Goal: Use online tool/utility: Utilize a website feature to perform a specific function

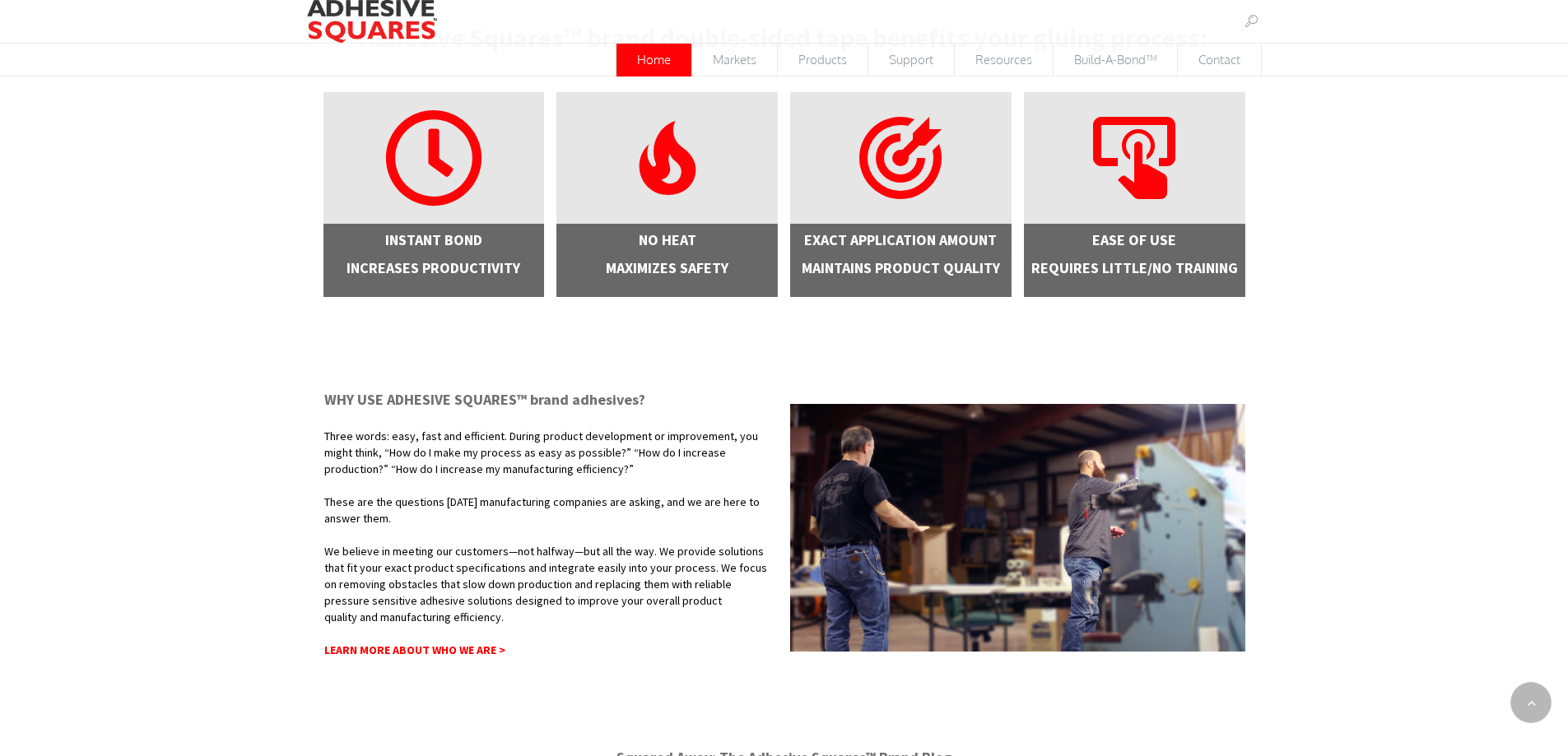
scroll to position [494, 0]
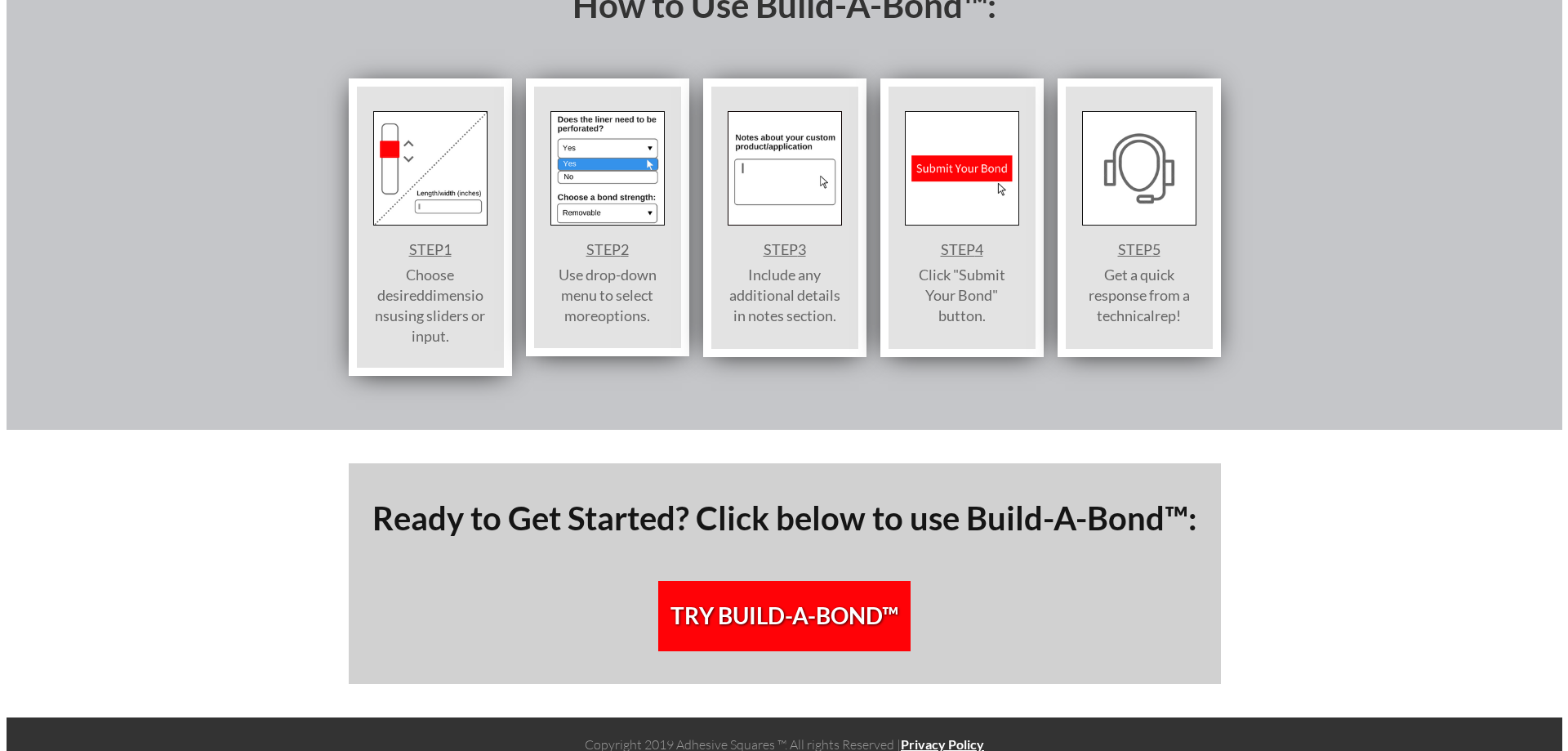
scroll to position [1783, 0]
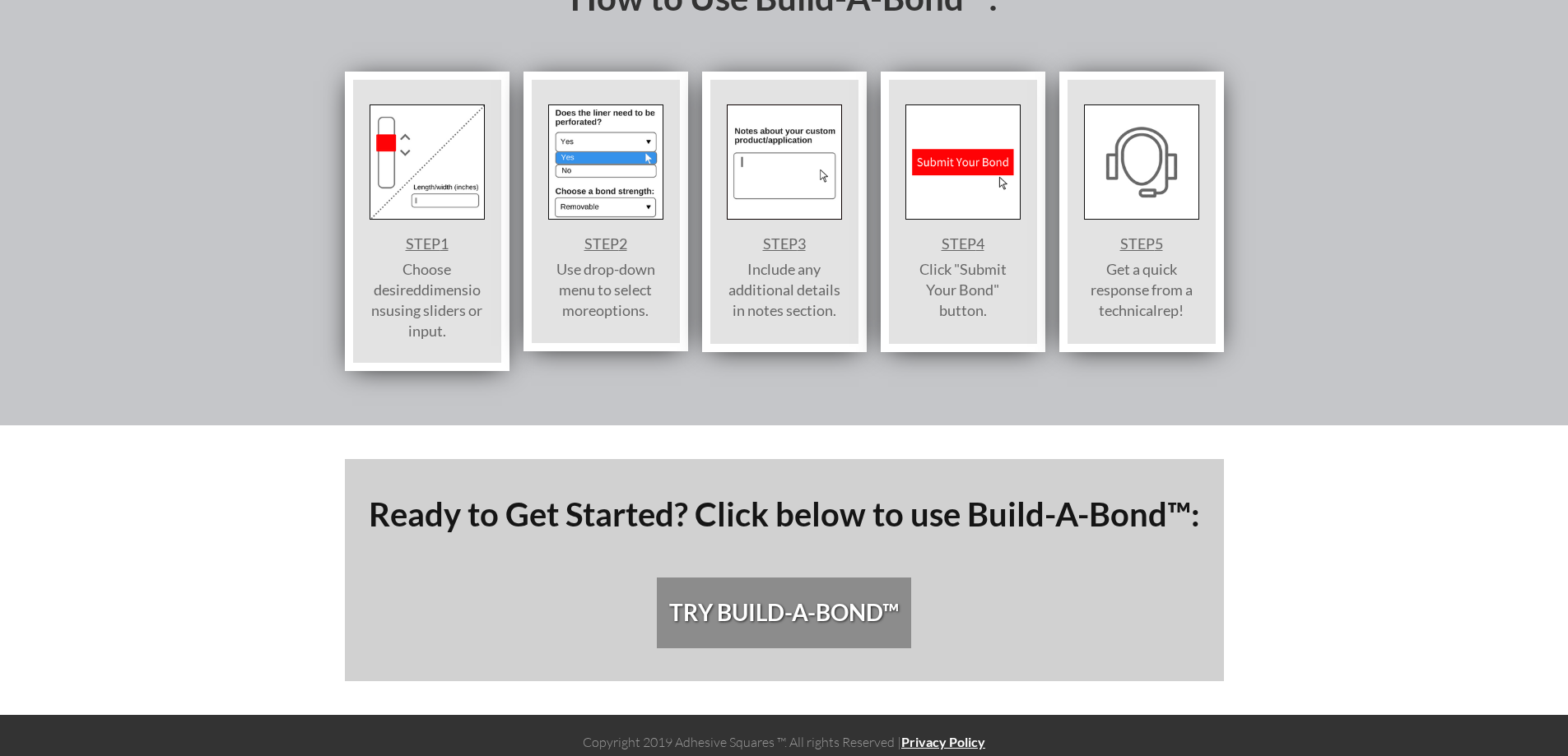
click at [875, 602] on span "TRY BUILD-A-BOND™" at bounding box center [784, 613] width 229 height 28
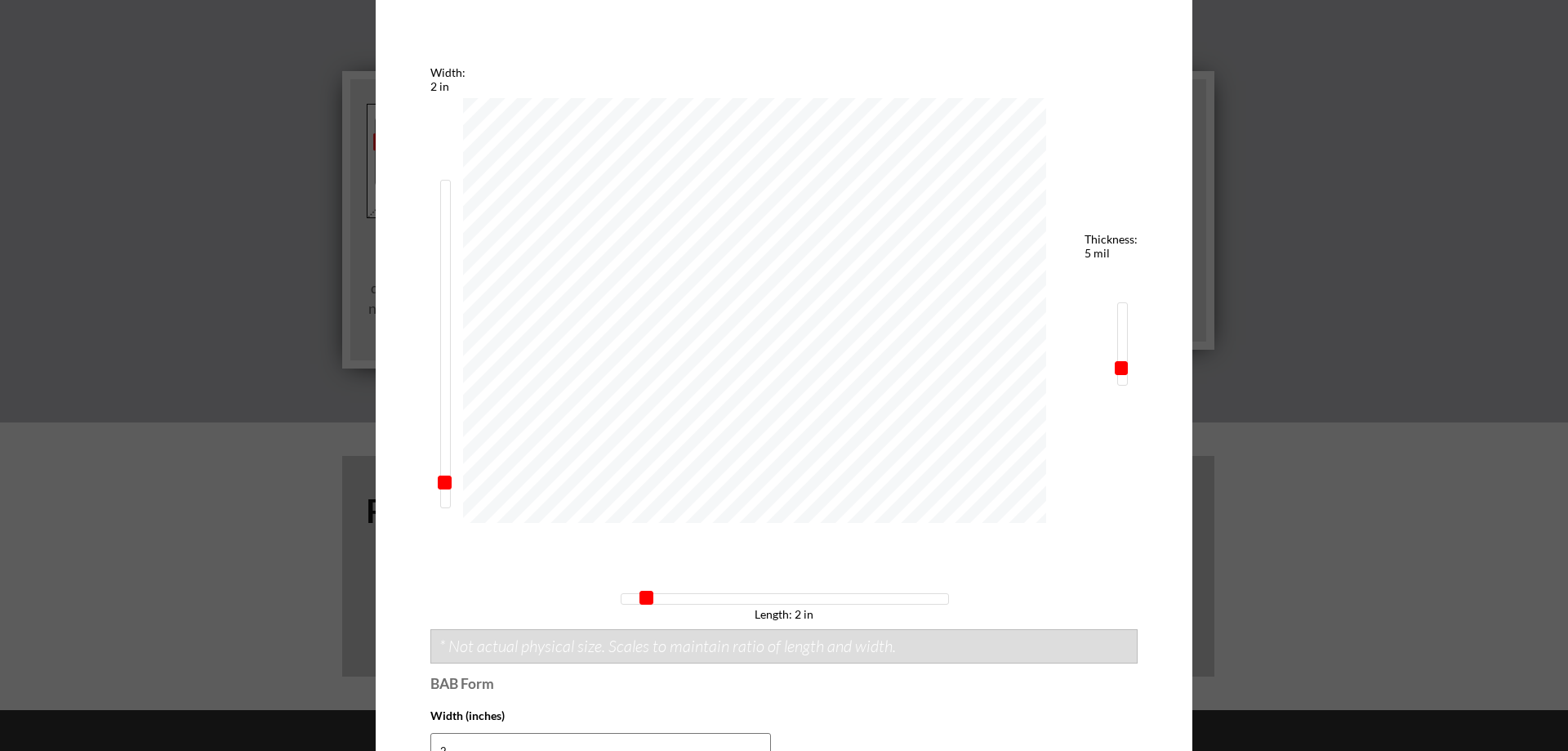
scroll to position [572, 0]
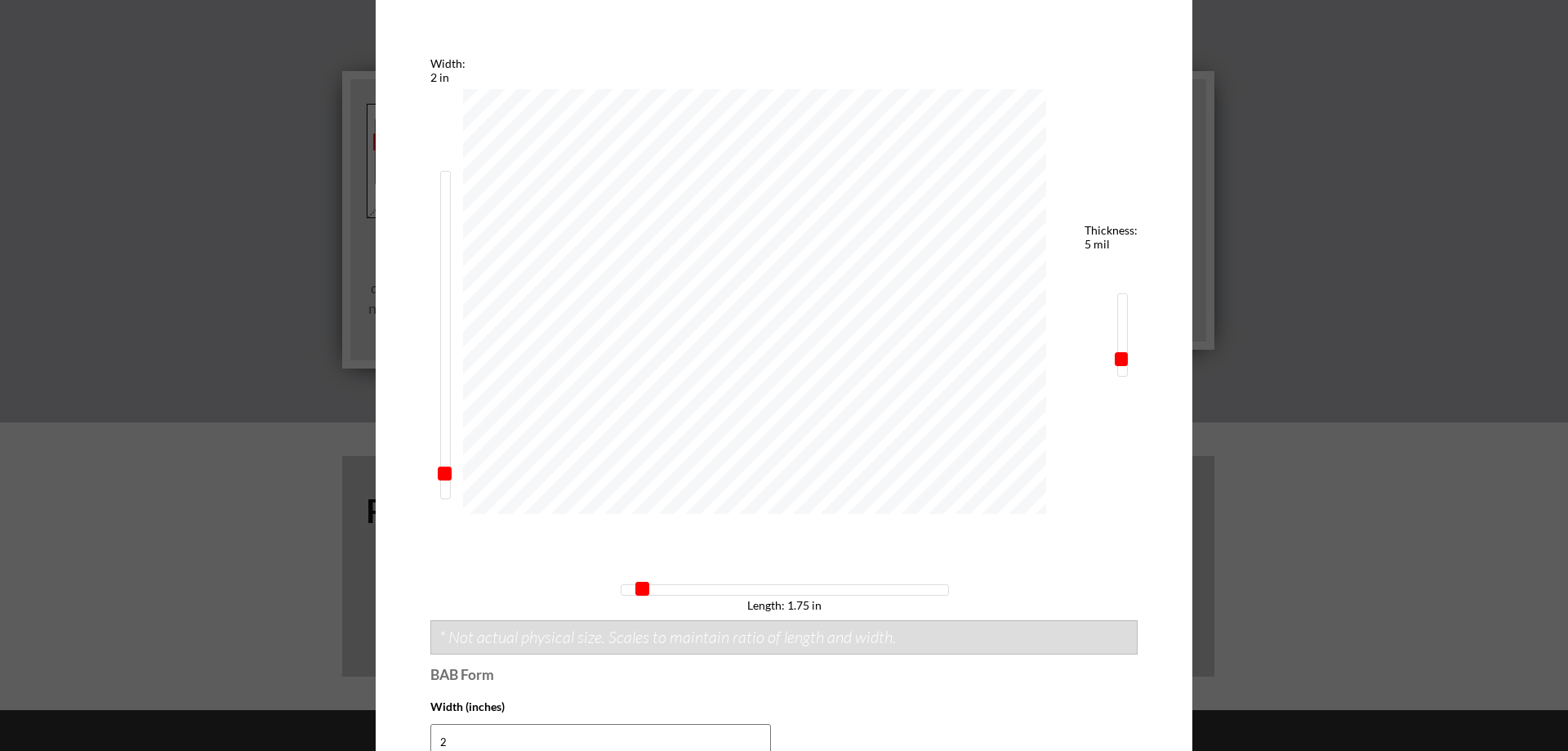
type input "2.25"
drag, startPoint x: 644, startPoint y: 592, endPoint x: 649, endPoint y: 600, distance: 9.4
click at [649, 600] on div "Width: 2 in Length: 2.25 in Thickness: 5 mil" at bounding box center [784, 333] width 707 height 555
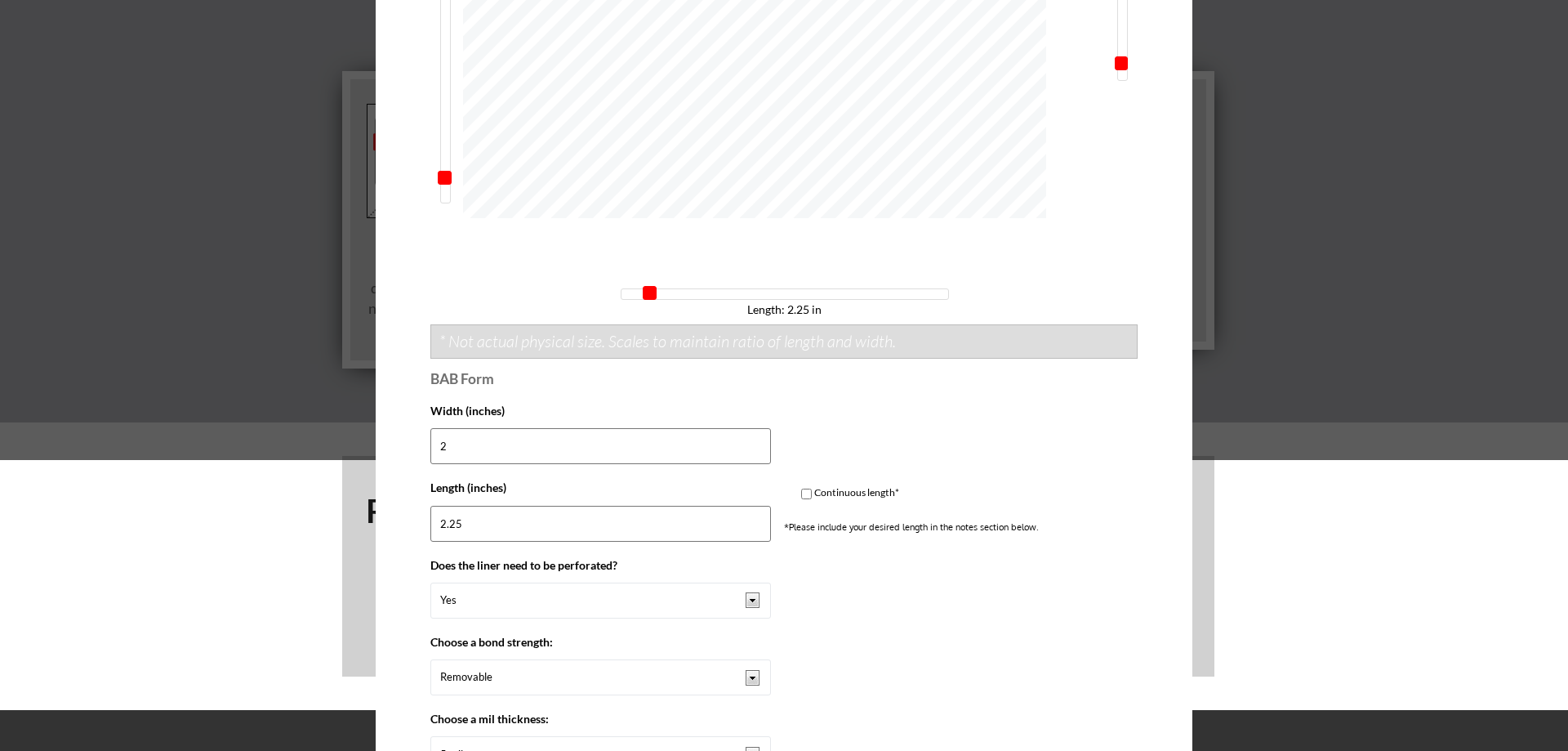
scroll to position [1062, 0]
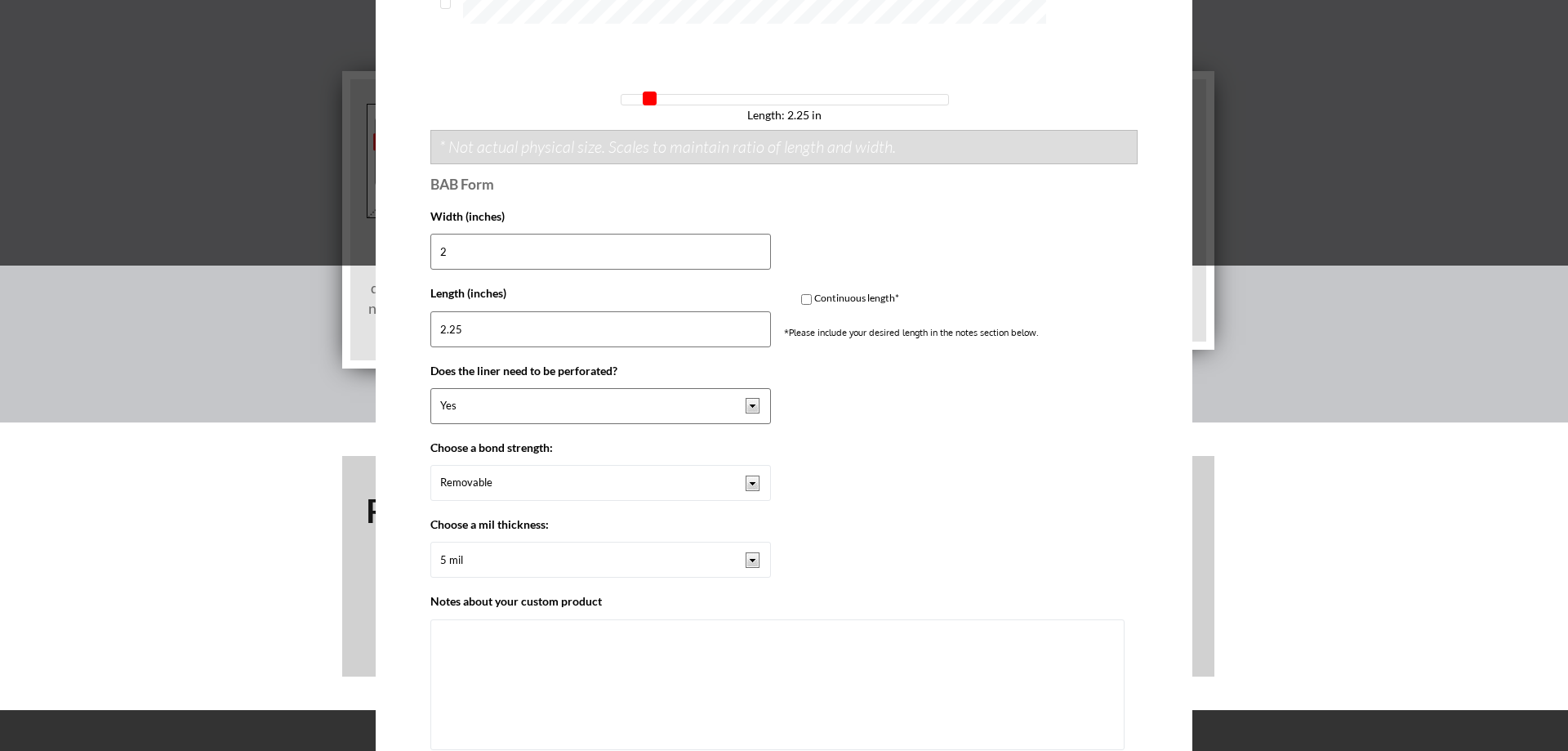
click at [740, 409] on select "Yes No" at bounding box center [600, 406] width 340 height 36
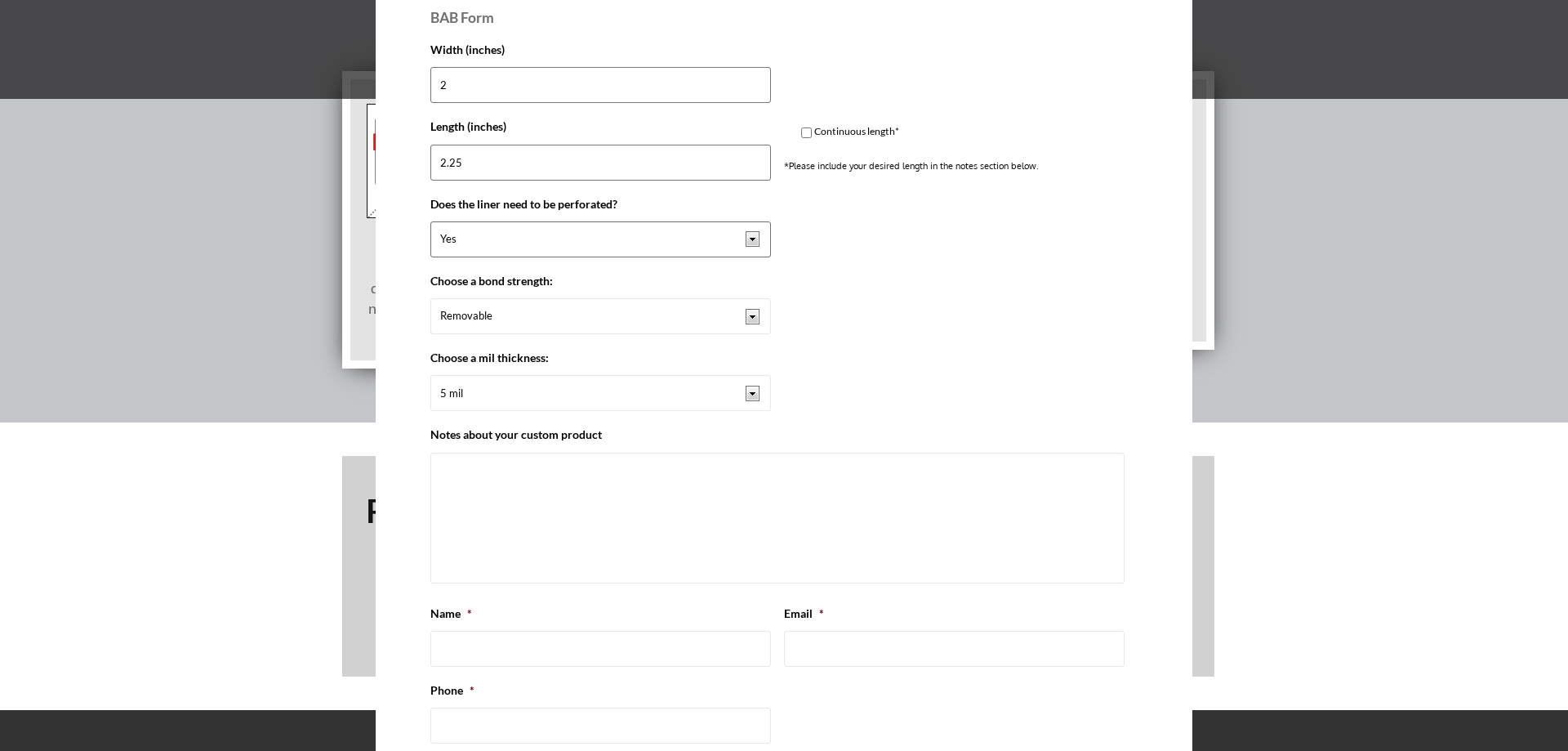
scroll to position [1226, 0]
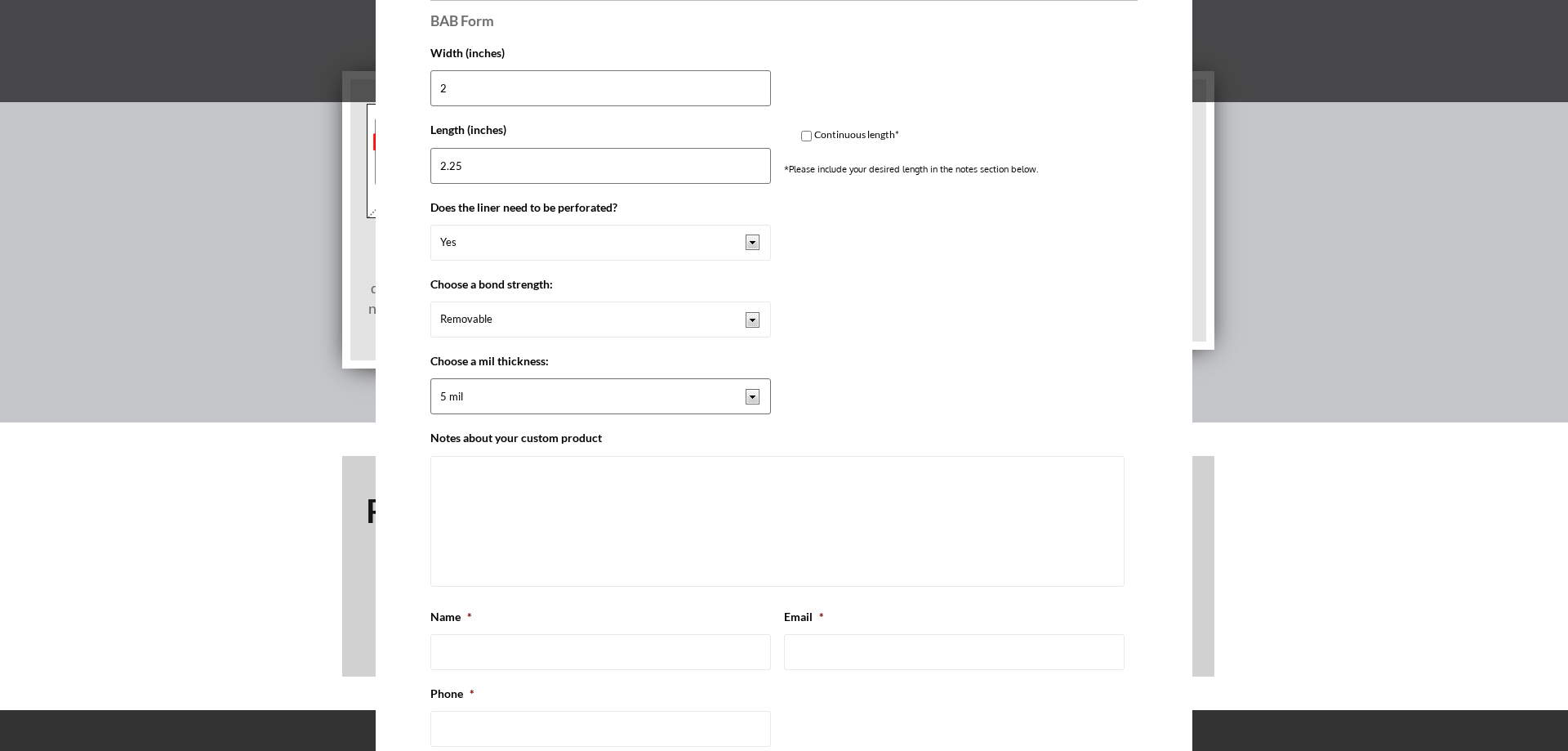
click at [747, 399] on select "5 mil 10 mil 12 mil 20 mil 25 mil 50 mil other" at bounding box center [600, 396] width 340 height 36
click at [748, 388] on select "5 mil 10 mil 12 mil 20 mil 25 mil 50 mil other" at bounding box center [600, 396] width 340 height 36
click at [748, 309] on select "Removable Permanent" at bounding box center [600, 319] width 340 height 36
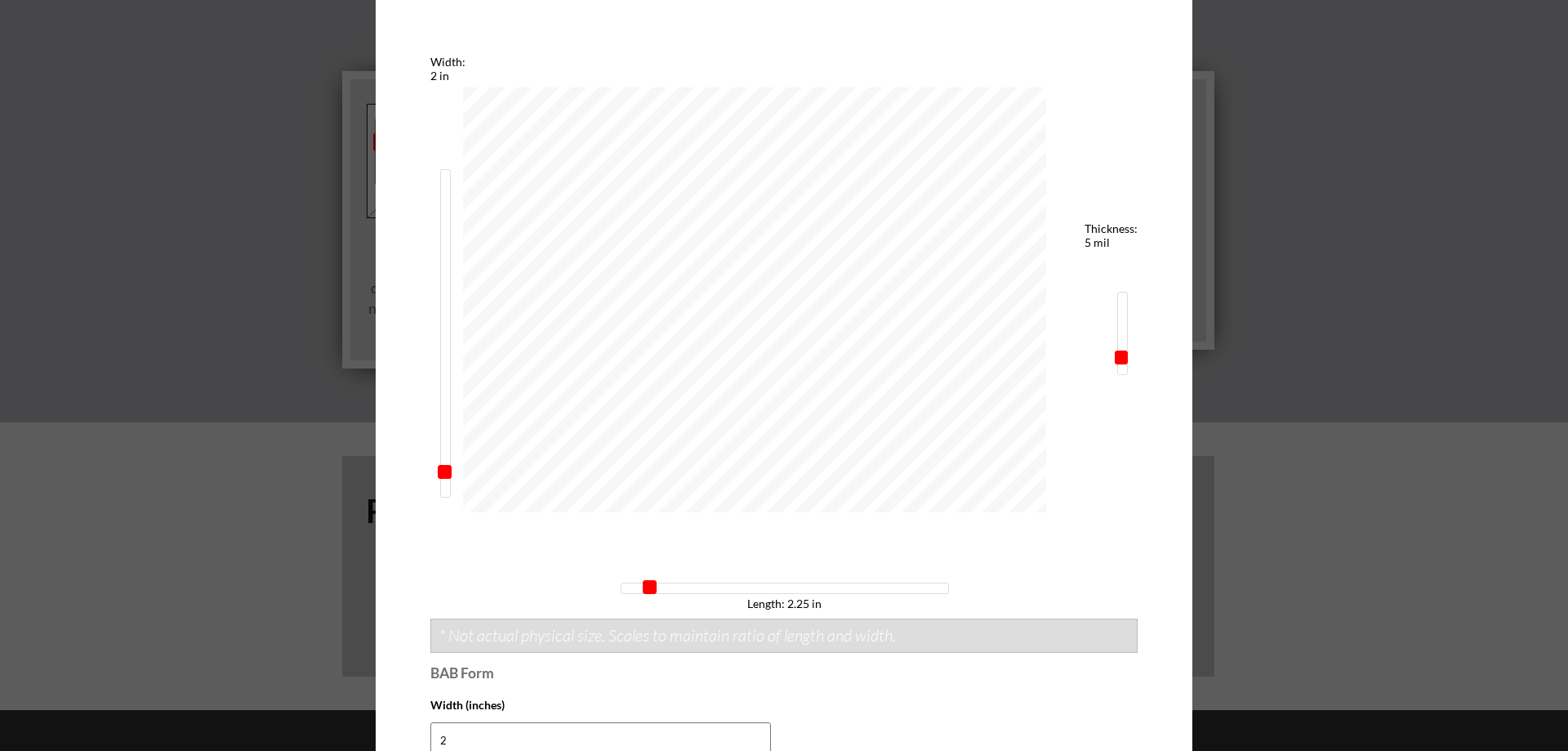
scroll to position [572, 0]
select select "10 mil"
drag, startPoint x: 1113, startPoint y: 358, endPoint x: 1129, endPoint y: 360, distance: 16.1
click at [1129, 360] on div "Width: 2 in Length: 2.25 in Thickness: 10 mil" at bounding box center [784, 333] width 707 height 555
type input "1.5"
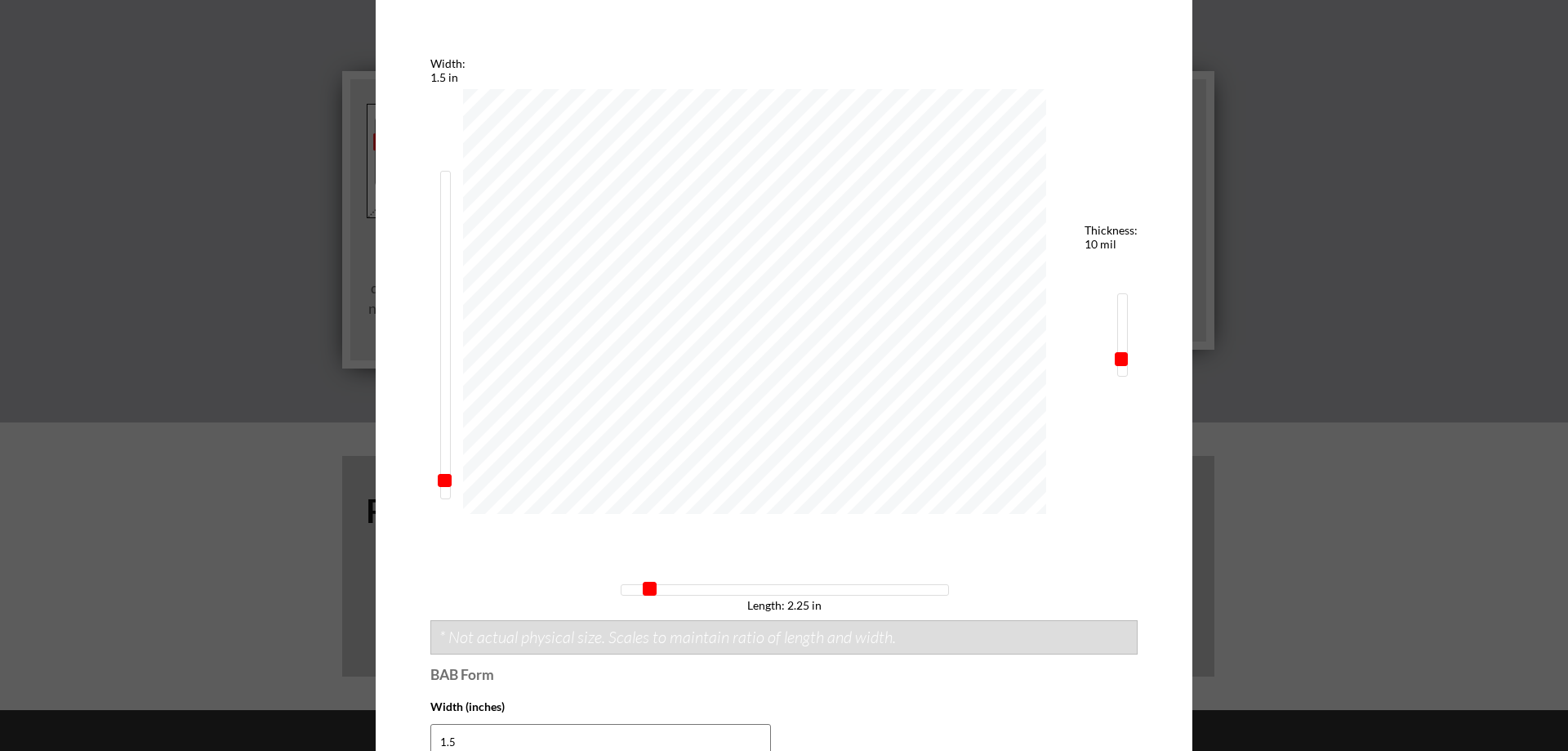
click at [441, 478] on span at bounding box center [444, 480] width 14 height 14
type input "14.75"
drag, startPoint x: 651, startPoint y: 588, endPoint x: 826, endPoint y: 585, distance: 175.0
click at [826, 585] on span at bounding box center [825, 588] width 14 height 14
drag, startPoint x: 430, startPoint y: 477, endPoint x: 447, endPoint y: 317, distance: 160.9
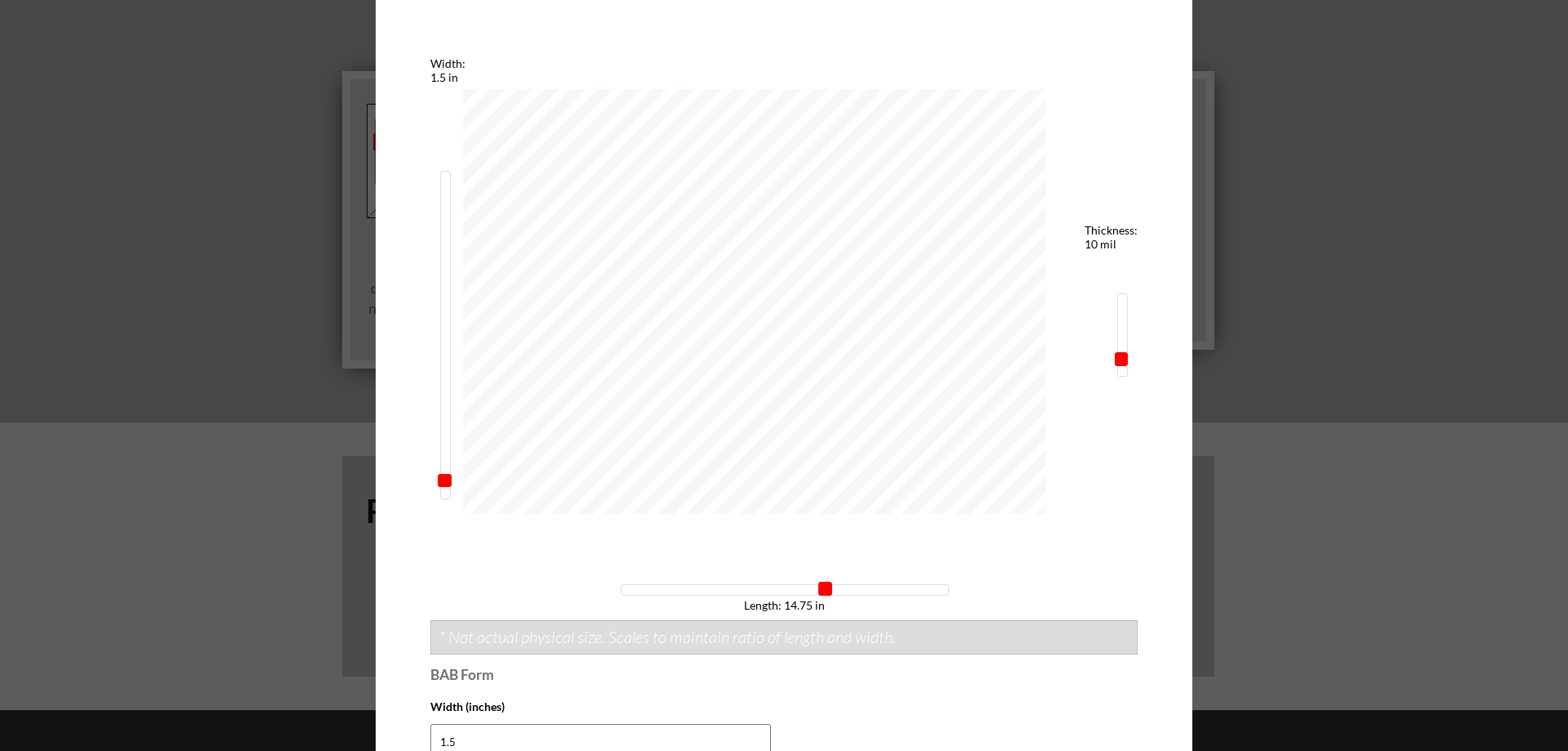
click at [447, 317] on div "Width: 1.5 in Length: 14.75 in Thickness: 10 mil" at bounding box center [784, 333] width 707 height 555
type input "4.25"
click at [460, 444] on div "Width: 6.75 in Length: 14.75 in Thickness: 10 mil" at bounding box center [784, 333] width 707 height 555
drag, startPoint x: 815, startPoint y: 589, endPoint x: 562, endPoint y: 587, distance: 253.0
click at [562, 587] on div "Width: 4.25 in Length: 0.25 in Thickness: 10 mil" at bounding box center [784, 333] width 707 height 555
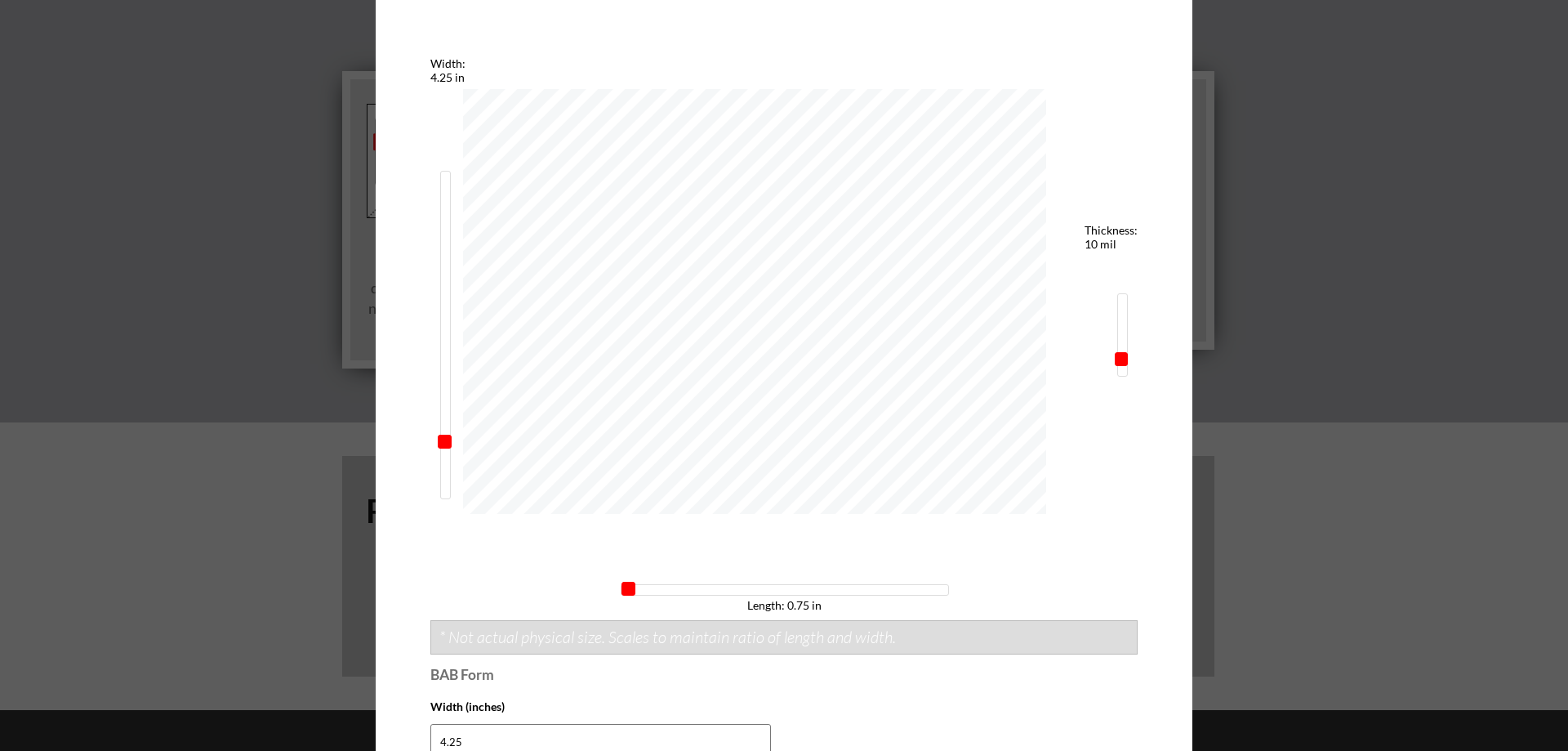
type input "1"
drag, startPoint x: 619, startPoint y: 588, endPoint x: 628, endPoint y: 588, distance: 9.0
click at [628, 588] on span at bounding box center [628, 588] width 14 height 14
type input "1.25"
drag, startPoint x: 436, startPoint y: 448, endPoint x: 449, endPoint y: 490, distance: 44.0
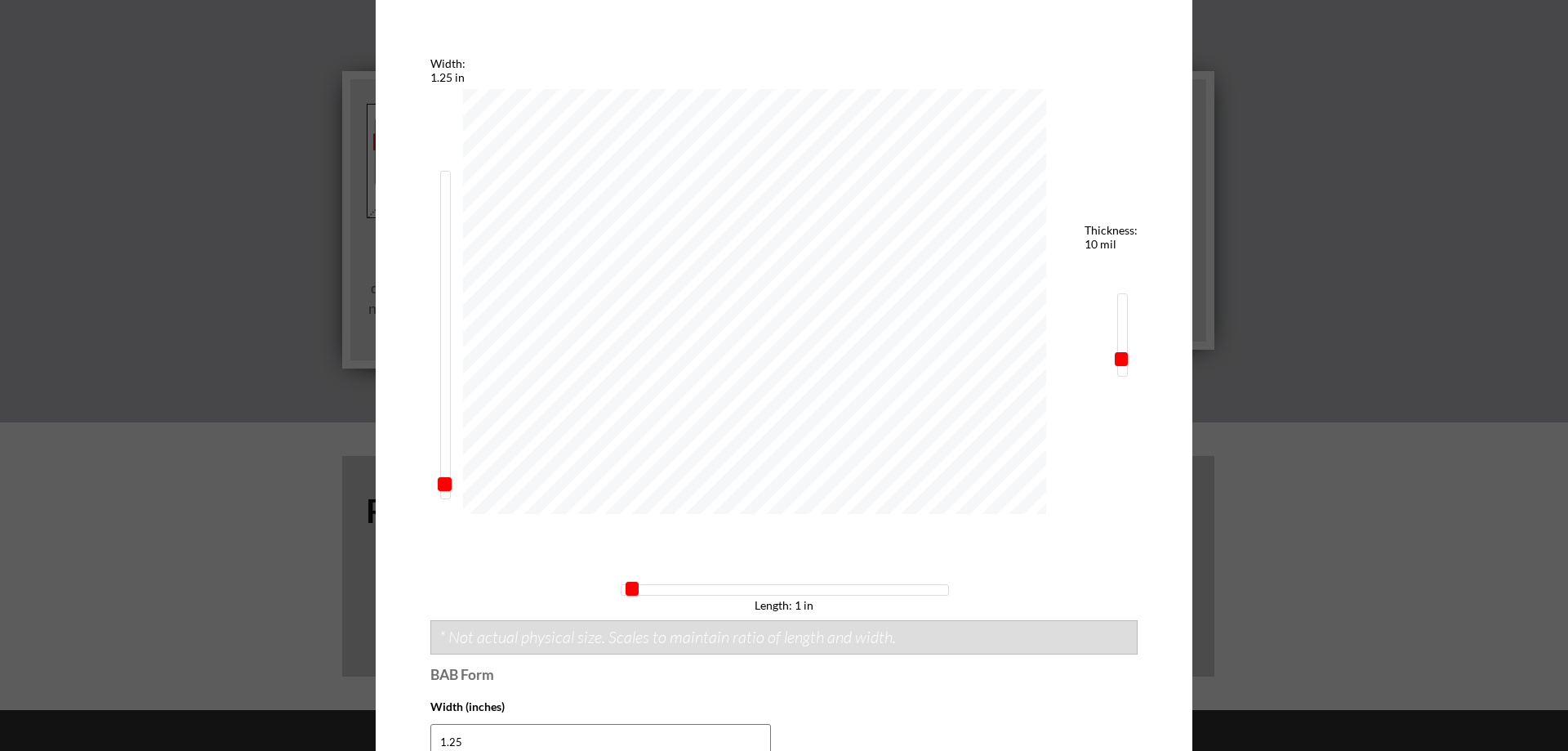
click at [449, 490] on div "Width: 1.25 in Length: 1 in Thickness: 10 mil" at bounding box center [784, 333] width 707 height 555
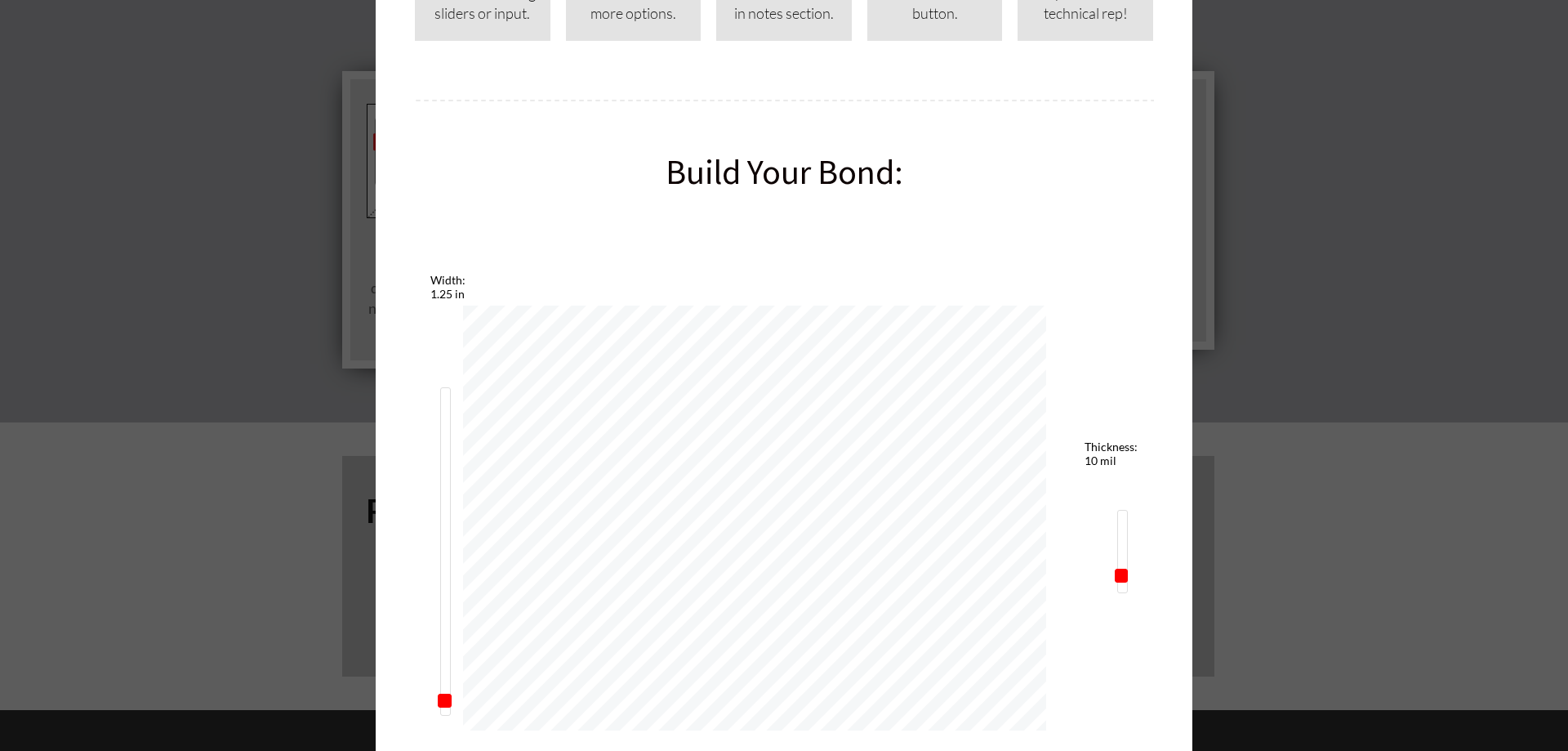
scroll to position [327, 0]
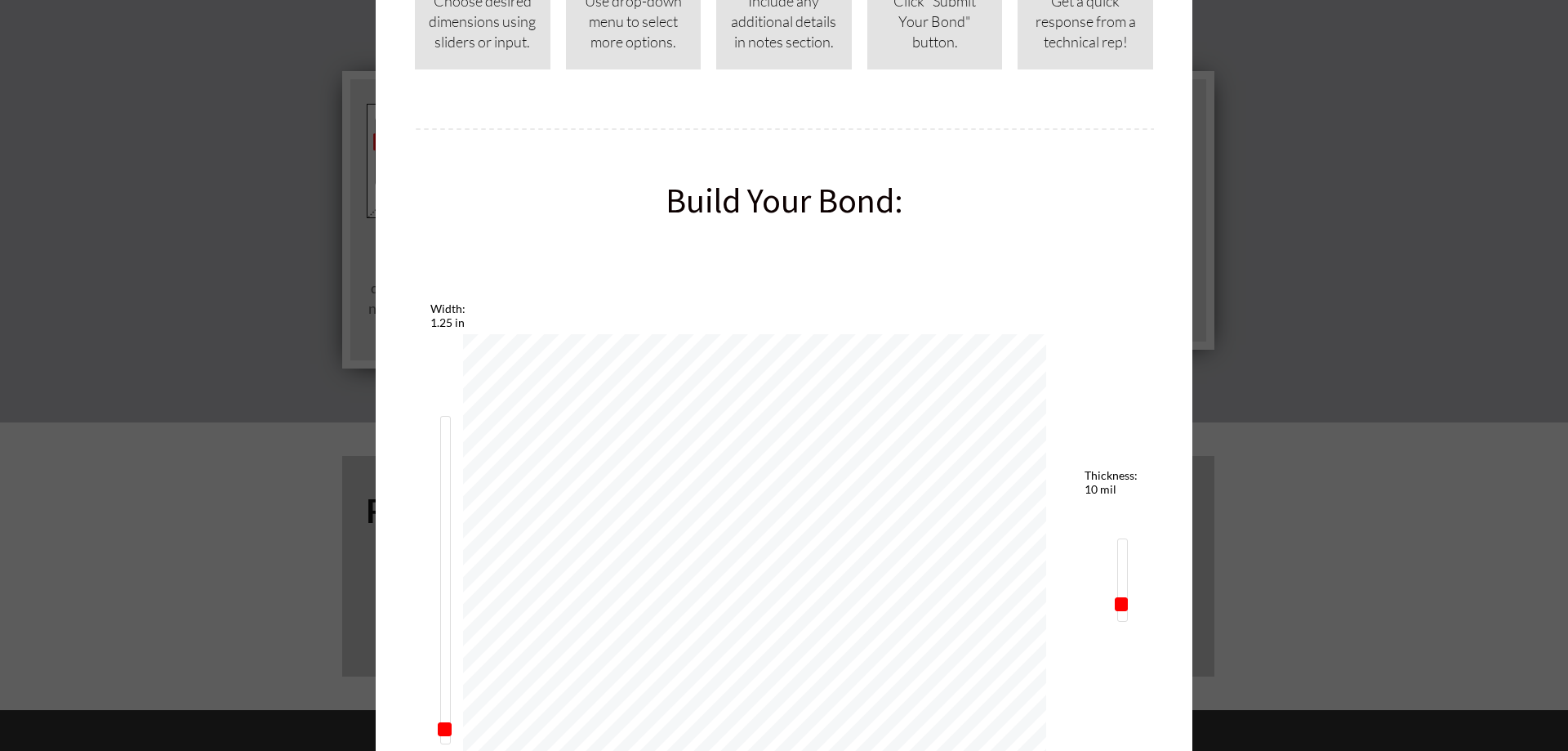
select select "5 mil"
drag, startPoint x: 1119, startPoint y: 606, endPoint x: 1120, endPoint y: 636, distance: 30.0
click at [1120, 636] on div "Width: 1.25 in Length: 1 in Thickness: 5 mil" at bounding box center [784, 579] width 707 height 555
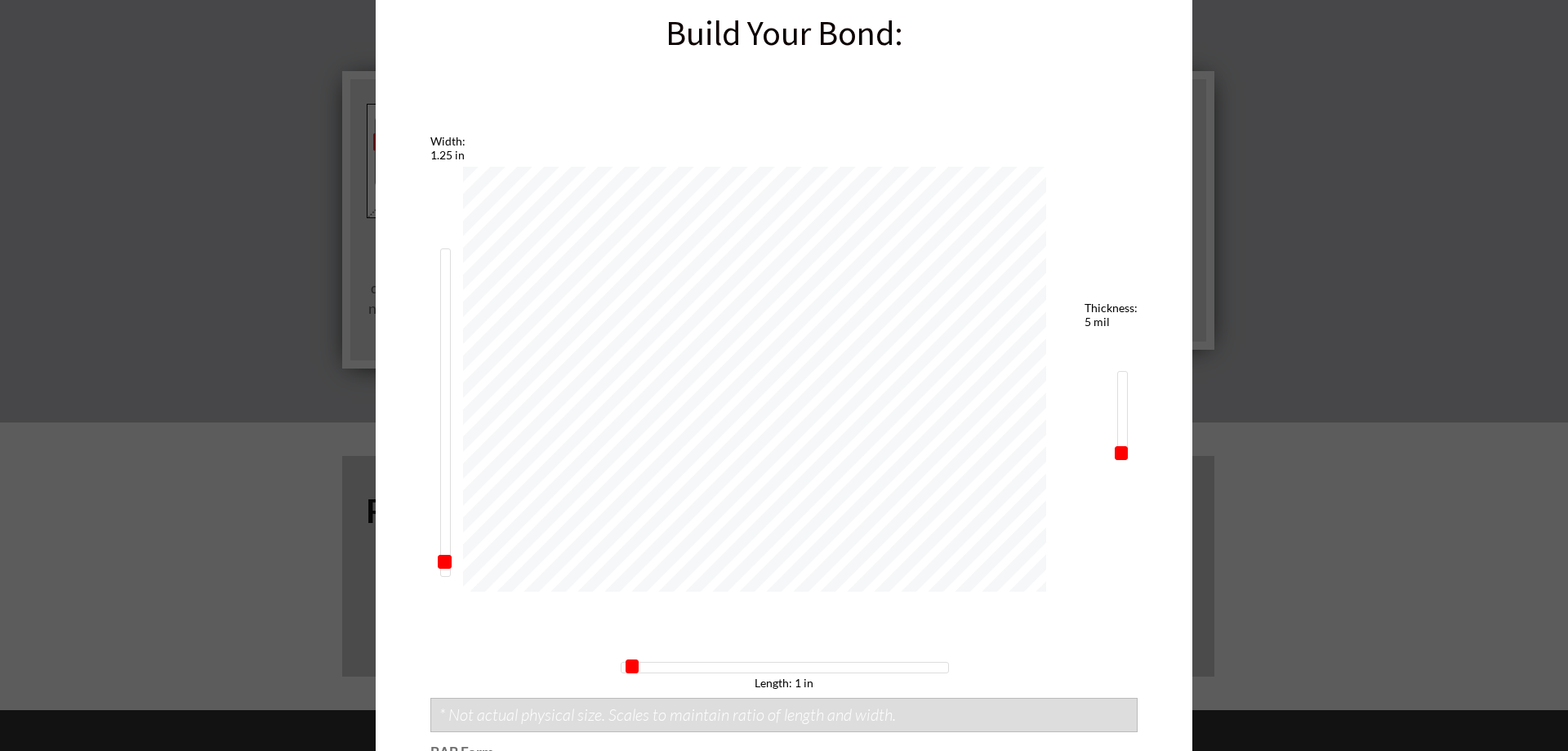
scroll to position [490, 0]
type input "10.5"
drag, startPoint x: 437, startPoint y: 569, endPoint x: 426, endPoint y: 437, distance: 132.5
click at [430, 437] on div "Width: 10.5 in Length: 1 in Thickness: 5 mil" at bounding box center [784, 415] width 707 height 555
type input "20.25"
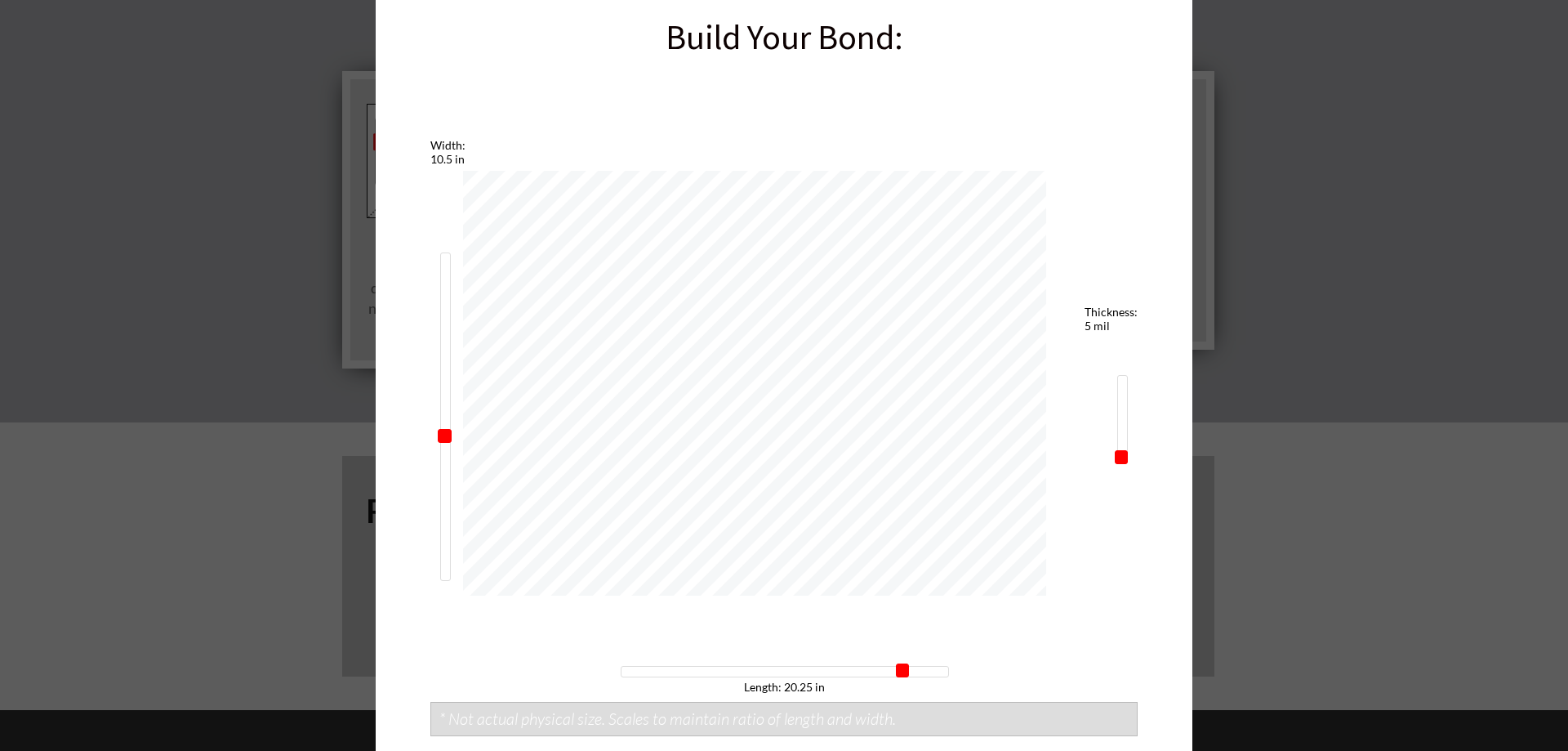
drag, startPoint x: 628, startPoint y: 666, endPoint x: 902, endPoint y: 667, distance: 274.0
click at [902, 667] on span at bounding box center [903, 670] width 14 height 14
drag, startPoint x: 1110, startPoint y: 458, endPoint x: 1120, endPoint y: 447, distance: 14.9
click at [1120, 447] on span at bounding box center [1121, 441] width 14 height 14
click at [1119, 440] on span at bounding box center [1121, 441] width 14 height 14
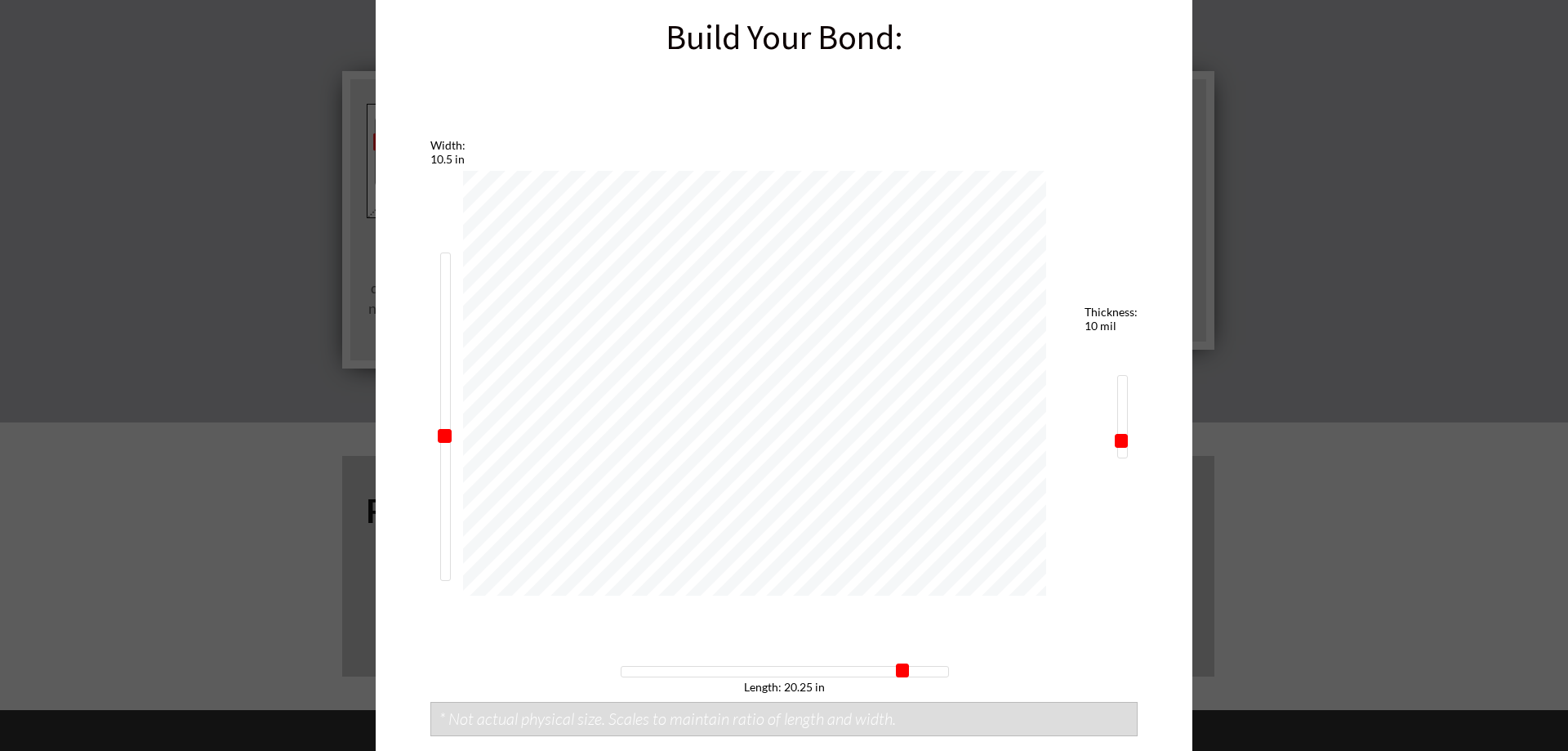
click at [1118, 440] on span at bounding box center [1121, 441] width 14 height 14
select select "10 mil"
click at [1123, 439] on div "Width: 10.5 in Length: 20.25 in Thickness: 10 mil" at bounding box center [784, 415] width 707 height 555
type input "20.25"
drag, startPoint x: 436, startPoint y: 436, endPoint x: 450, endPoint y: 297, distance: 139.7
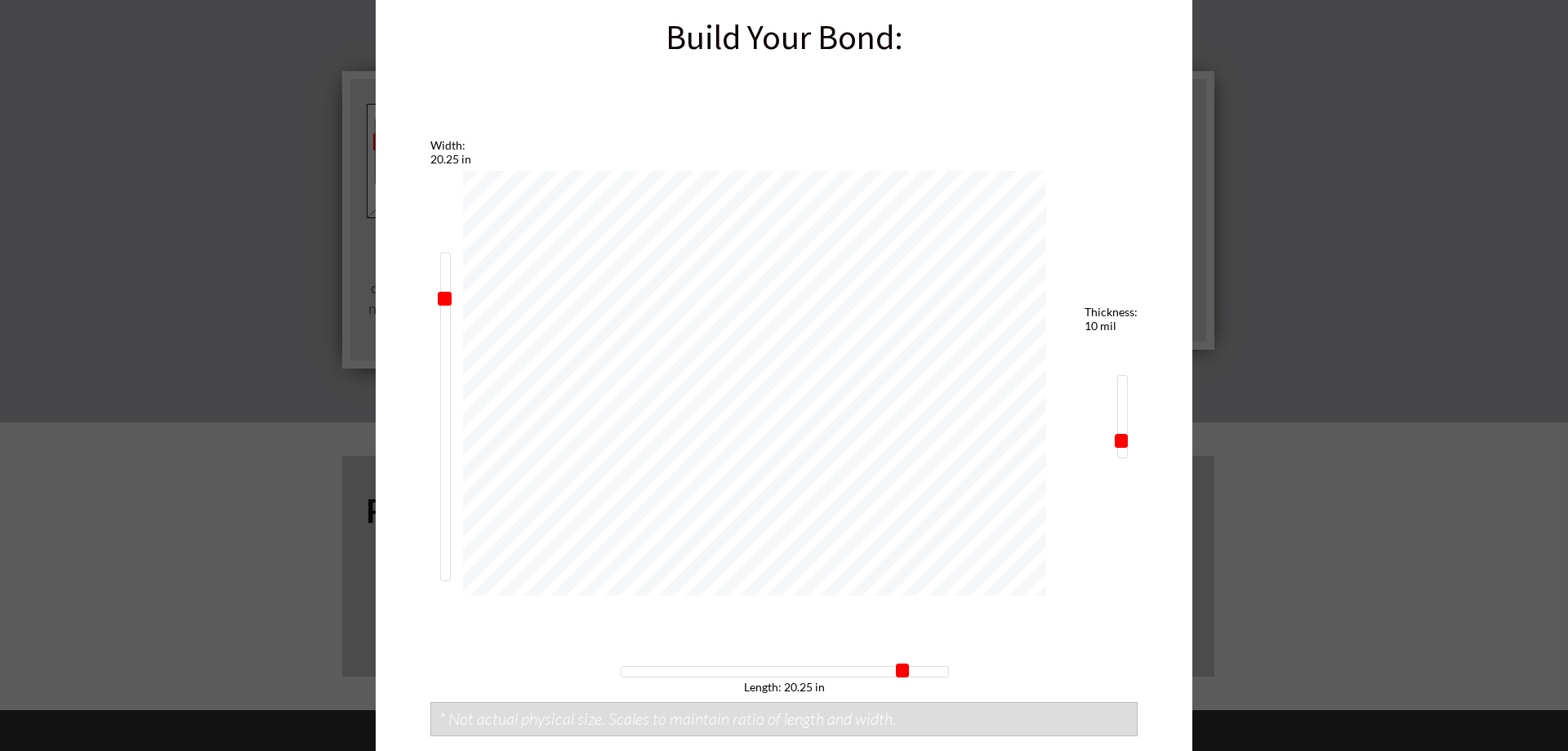
click at [450, 297] on div "Width: 20.25 in Length: 20.25 in Thickness: 10 mil" at bounding box center [784, 415] width 707 height 555
type input "10.5"
drag, startPoint x: 895, startPoint y: 671, endPoint x: 760, endPoint y: 676, distance: 135.1
click at [760, 676] on span at bounding box center [765, 670] width 14 height 14
type input "10.75"
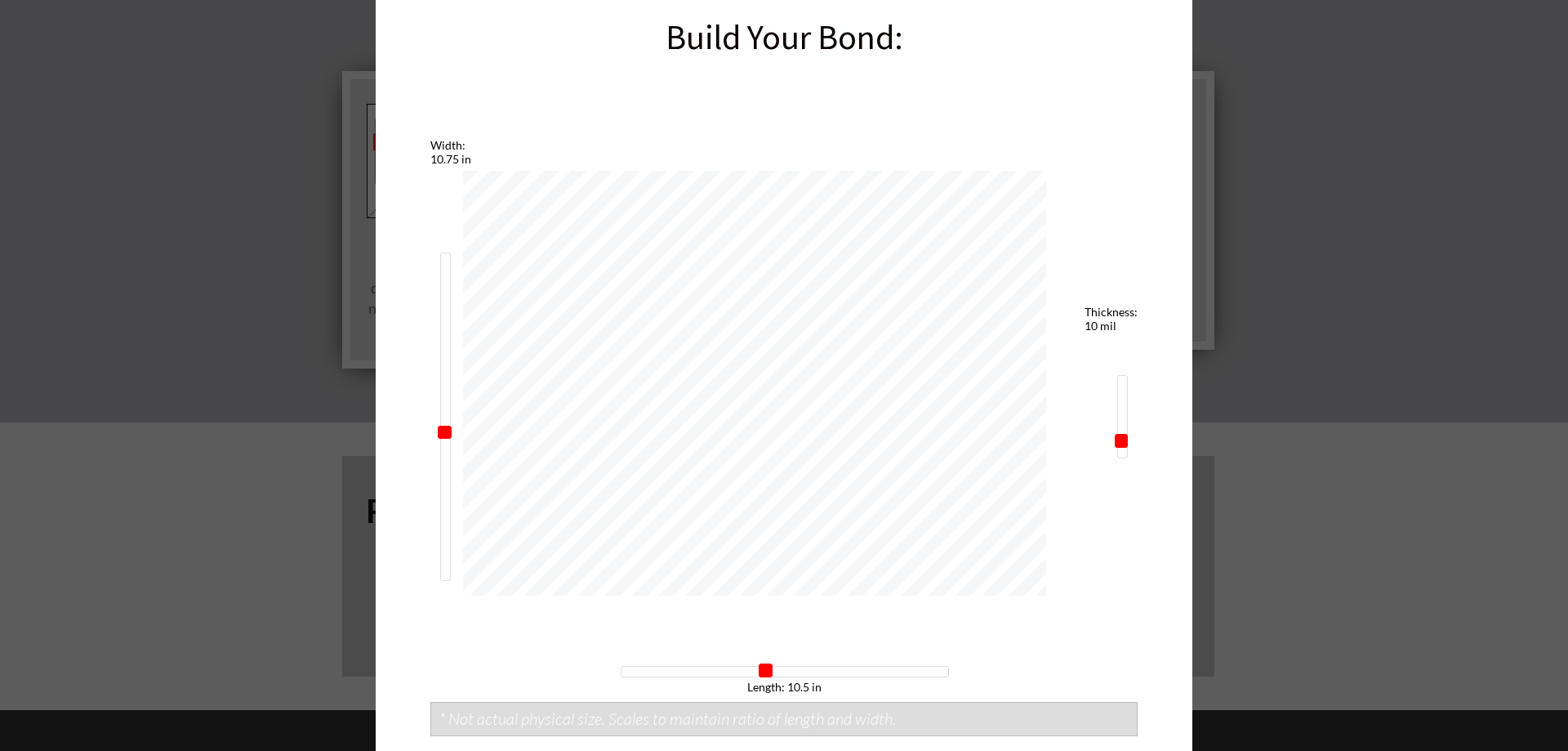
drag, startPoint x: 434, startPoint y: 294, endPoint x: 439, endPoint y: 426, distance: 132.1
click at [439, 426] on span at bounding box center [444, 432] width 14 height 14
type input "20.25"
drag, startPoint x: 801, startPoint y: 678, endPoint x: 904, endPoint y: 678, distance: 103.0
click at [904, 678] on div "Width: 10.75 in Length: 20.25 in Thickness: 10 mil" at bounding box center [784, 415] width 707 height 555
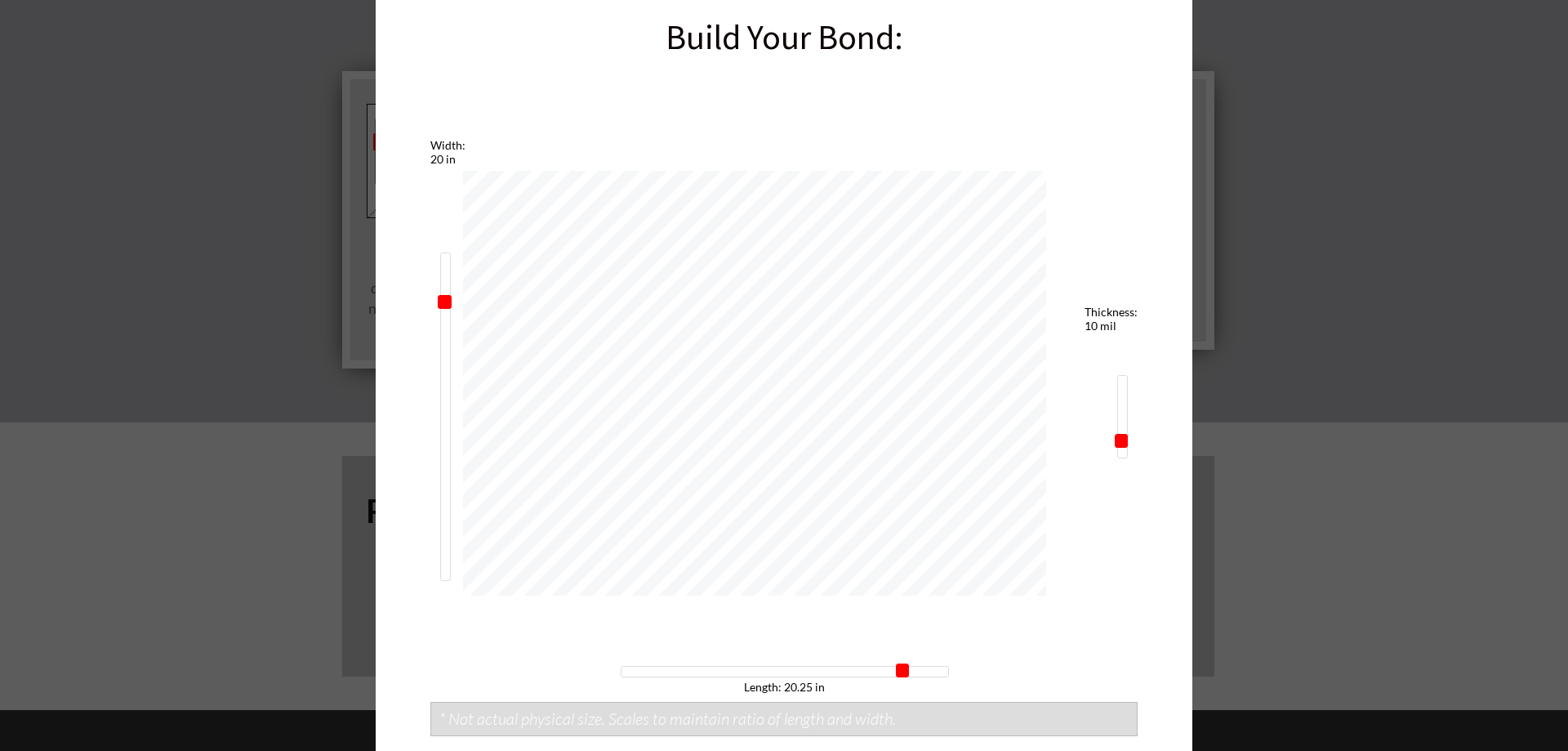
type input "20.25"
drag, startPoint x: 438, startPoint y: 434, endPoint x: 443, endPoint y: 300, distance: 134.1
click at [443, 300] on span at bounding box center [444, 298] width 14 height 14
type input "10.5"
drag, startPoint x: 891, startPoint y: 675, endPoint x: 756, endPoint y: 676, distance: 135.0
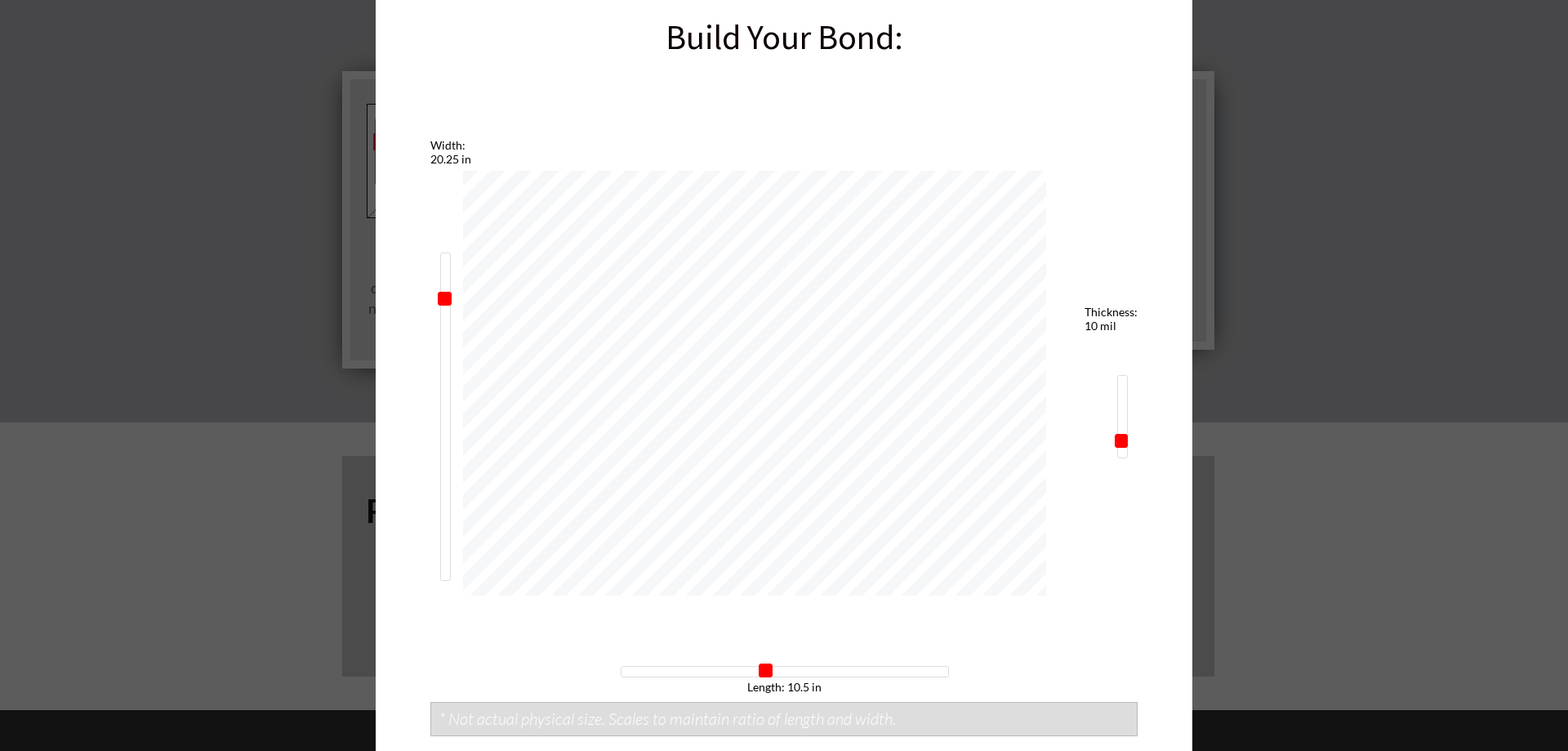
click at [759, 676] on span at bounding box center [765, 670] width 14 height 14
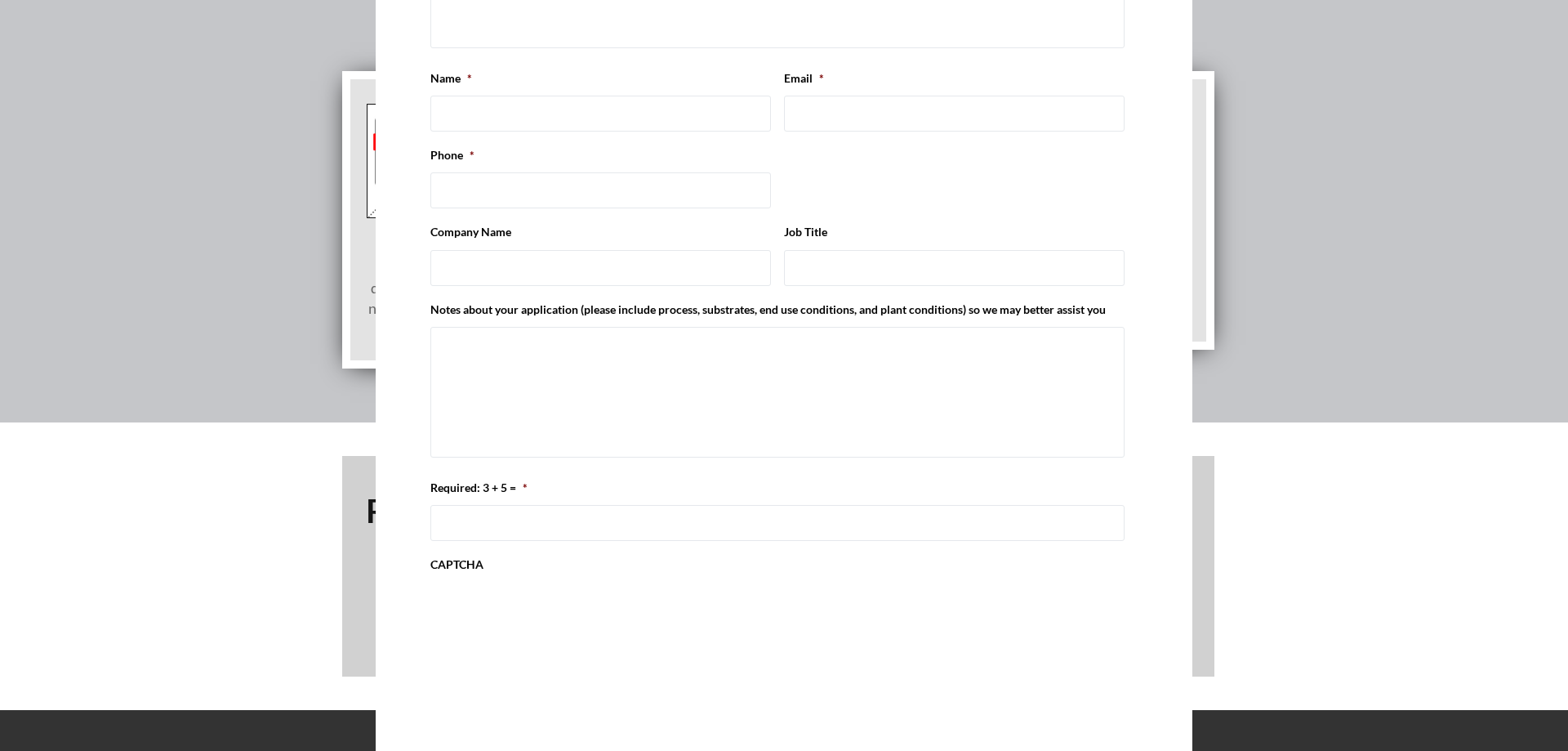
scroll to position [1771, 0]
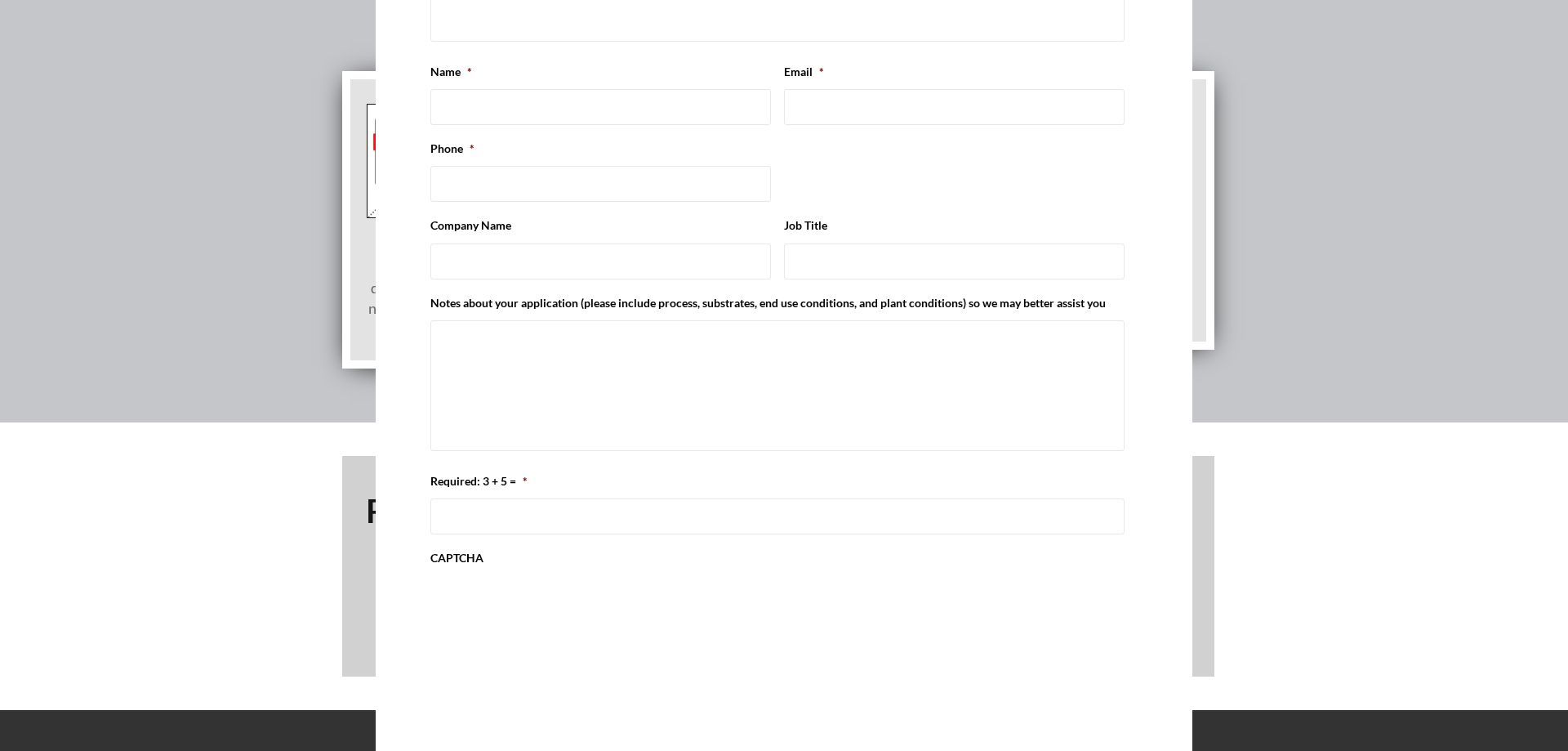
click at [1290, 454] on div "How to Use Build-A-Bond: STEP 1 Choose desired dimensions using sliders or inpu…" at bounding box center [784, 376] width 1568 height 751
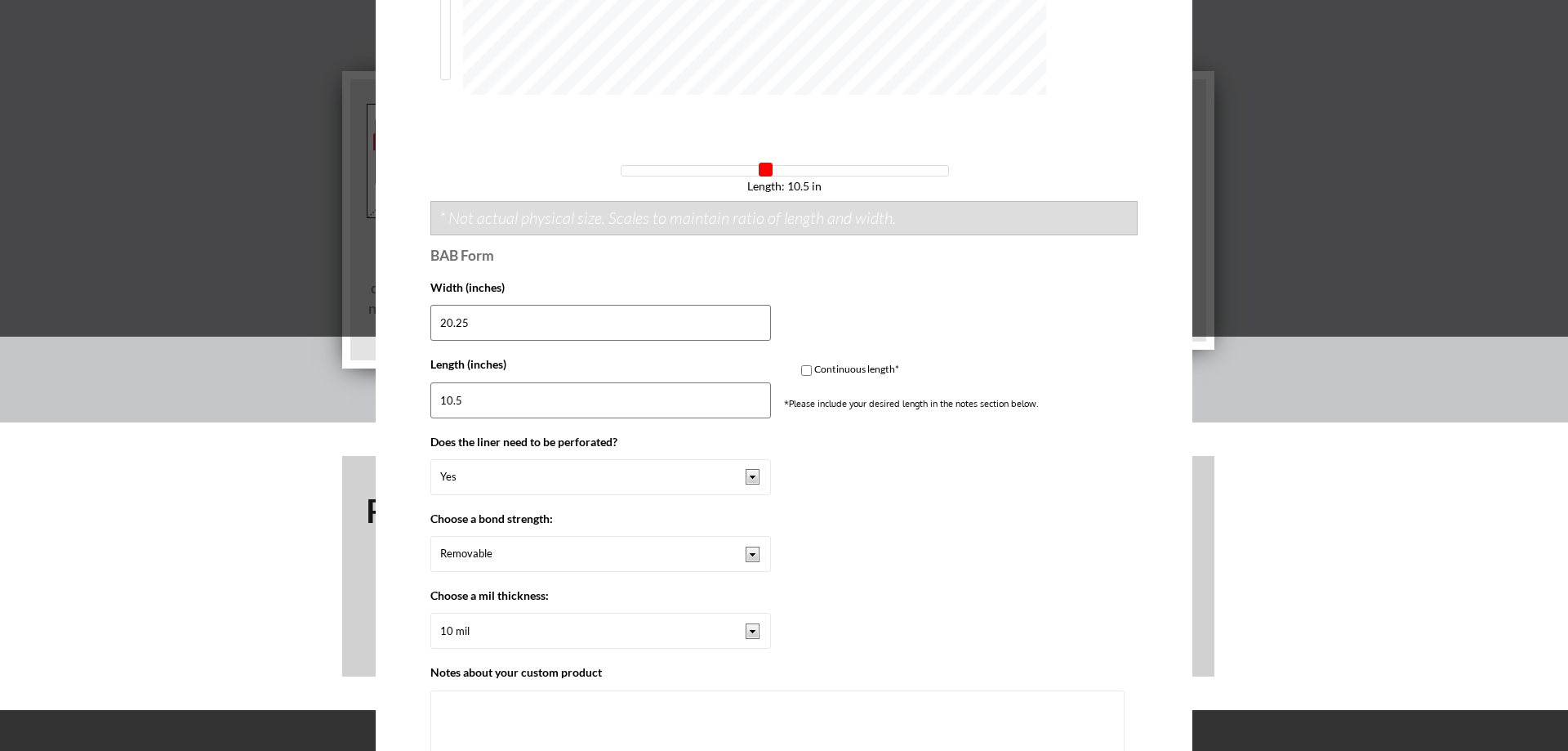
scroll to position [954, 0]
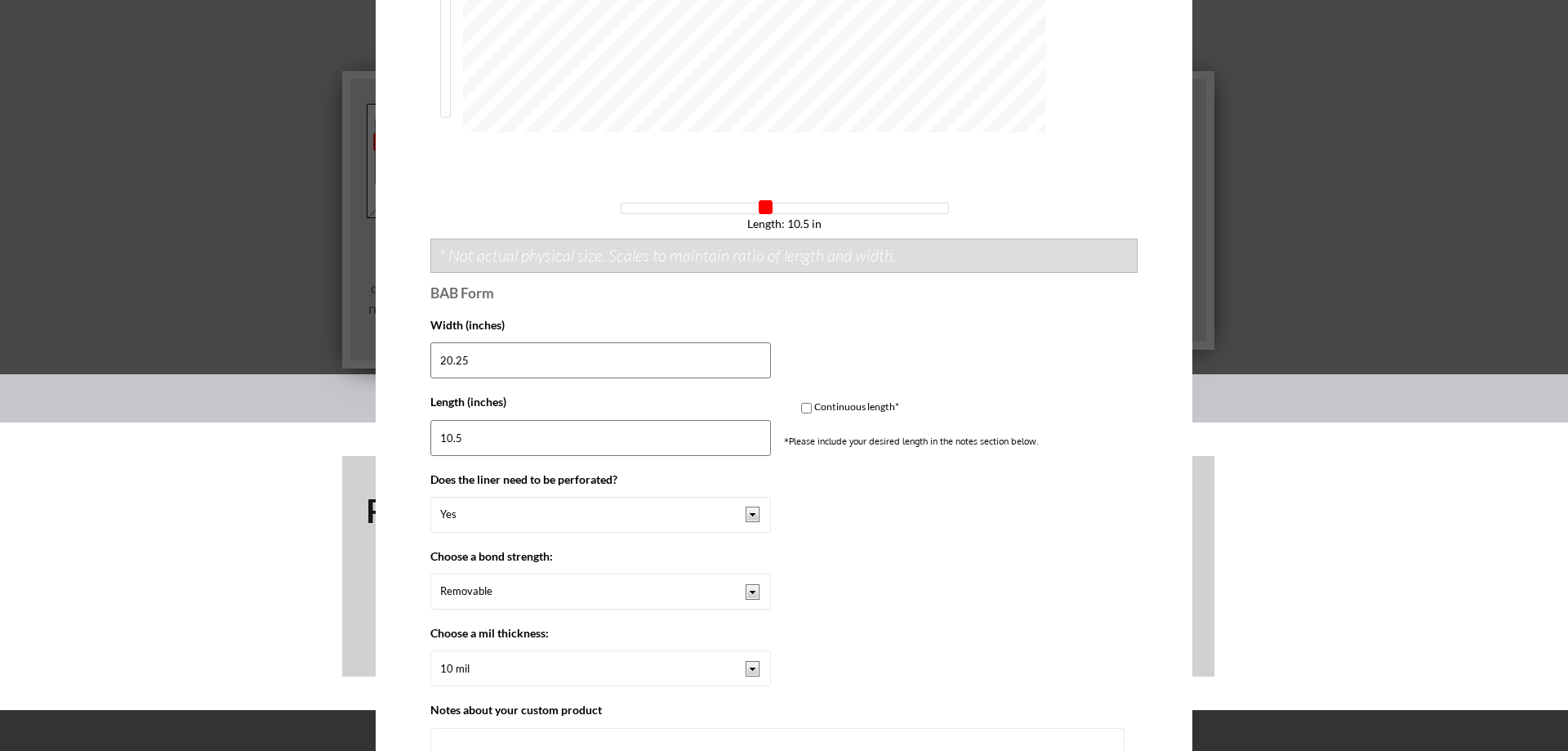
click at [1288, 448] on div "How to Use Build-A-Bond: STEP 1 Choose desired dimensions using sliders or inpu…" at bounding box center [784, 376] width 1568 height 751
click at [1401, 422] on div "How to Use Build-A-Bond: STEP 1 Choose desired dimensions using sliders or inpu…" at bounding box center [784, 376] width 1568 height 751
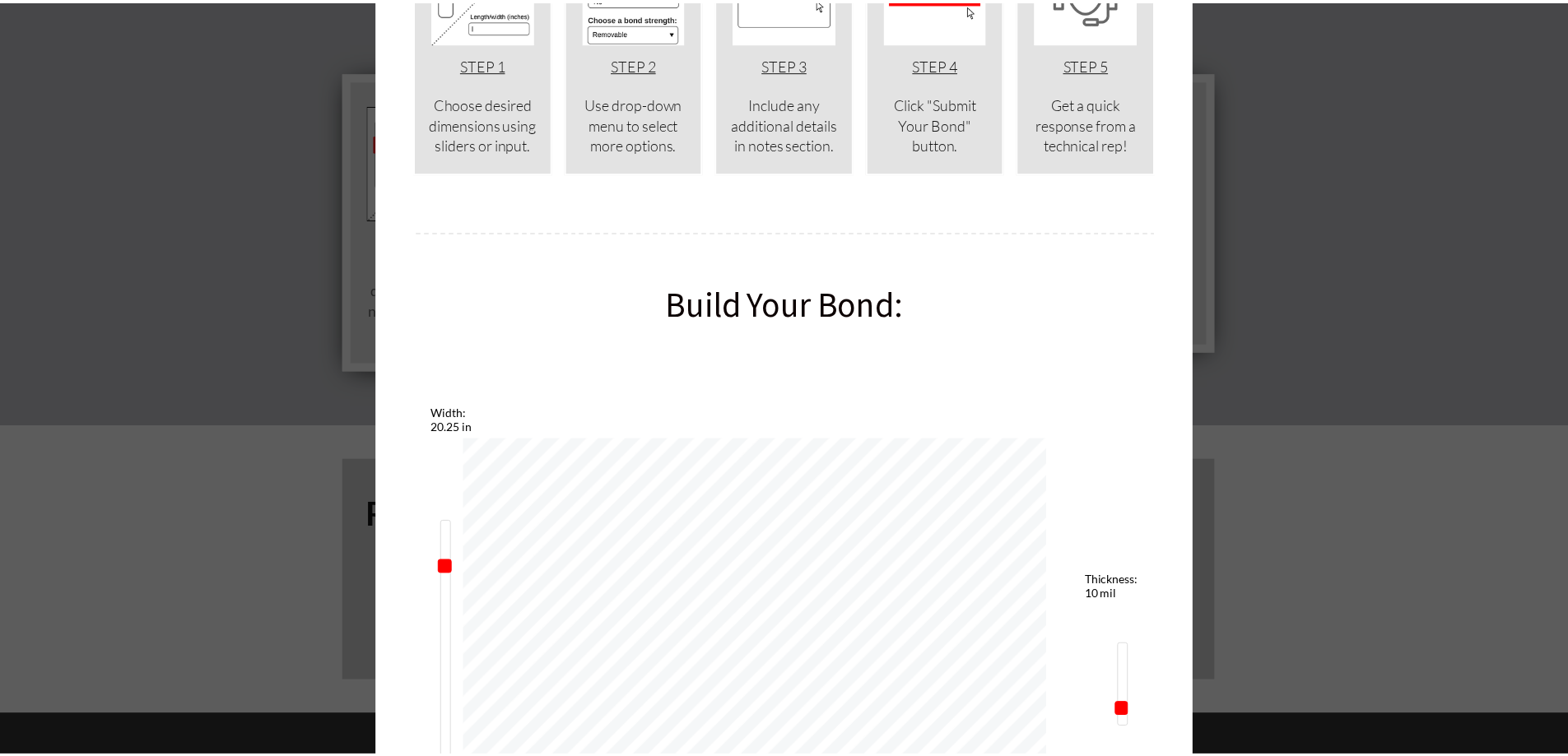
scroll to position [0, 0]
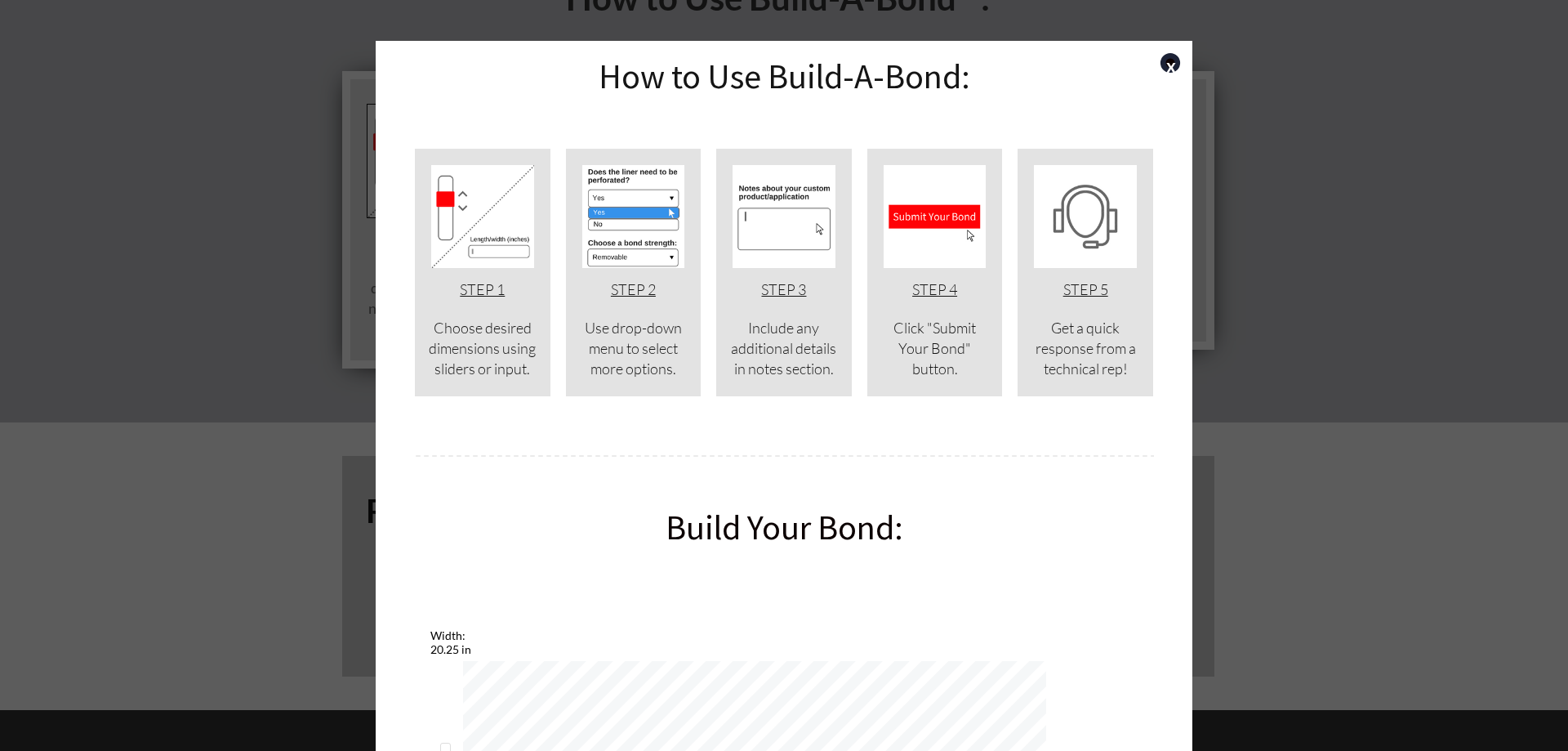
click at [1162, 69] on link "x" at bounding box center [1170, 62] width 19 height 19
